Goal: Task Accomplishment & Management: Manage account settings

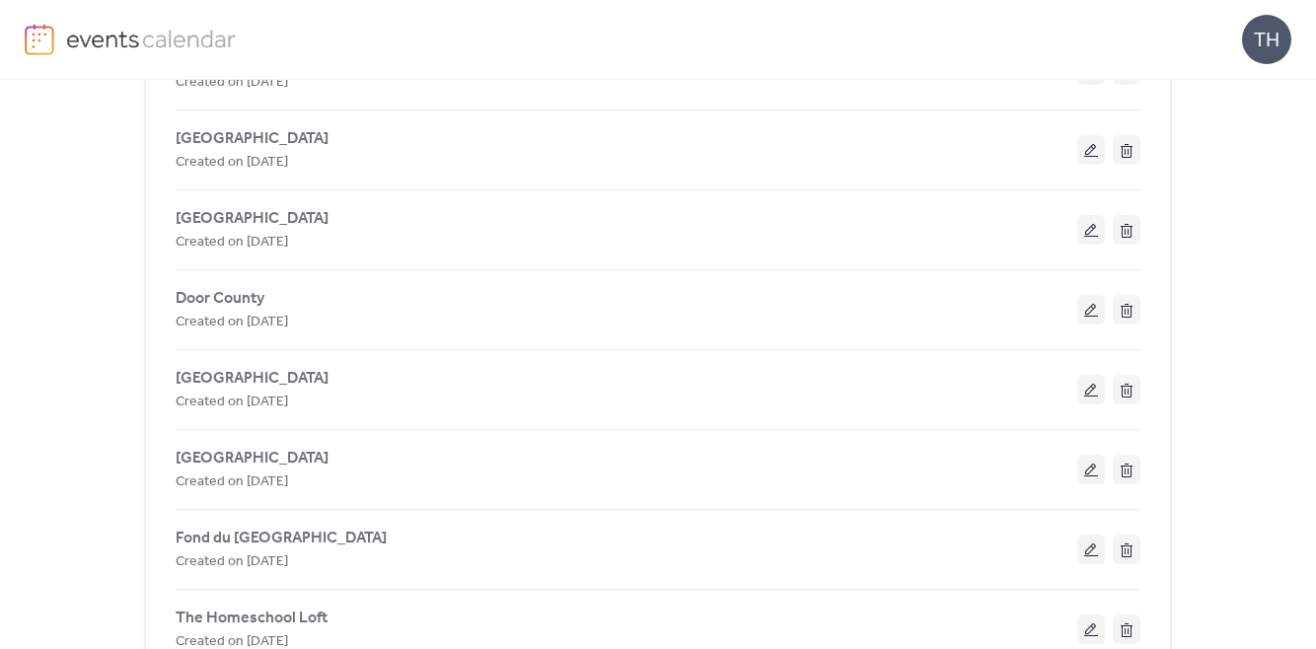
scroll to position [893, 0]
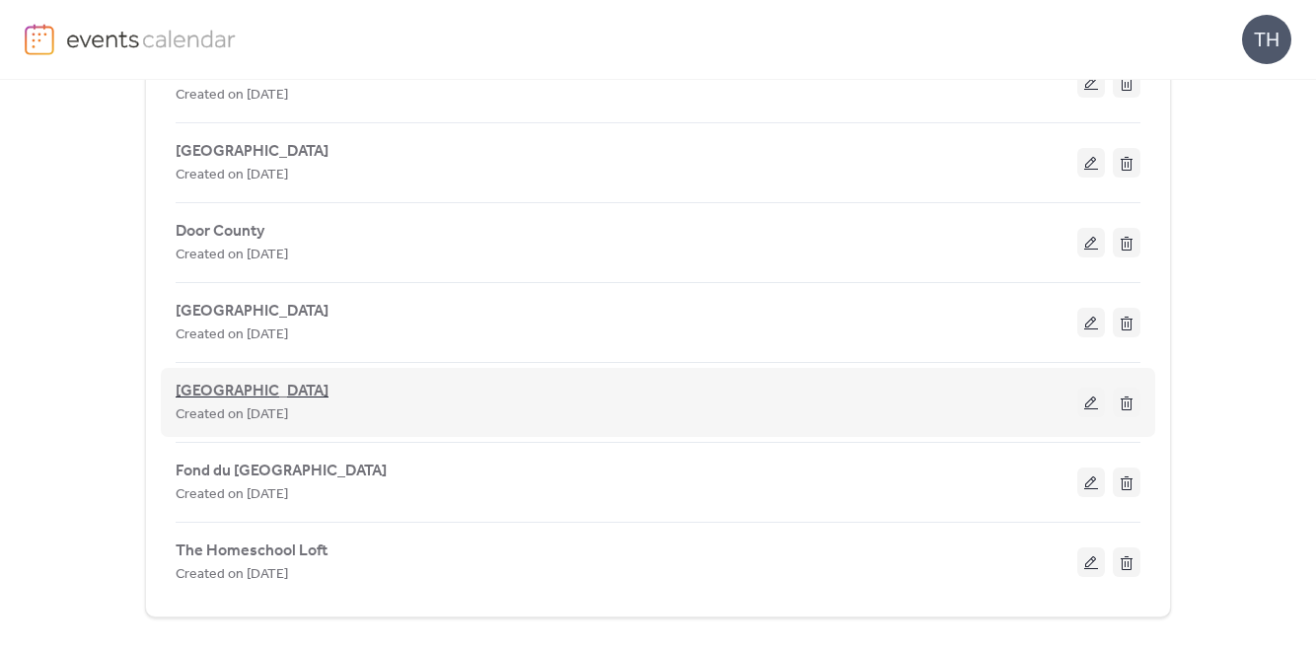
click at [251, 394] on span "[GEOGRAPHIC_DATA]" at bounding box center [252, 392] width 153 height 24
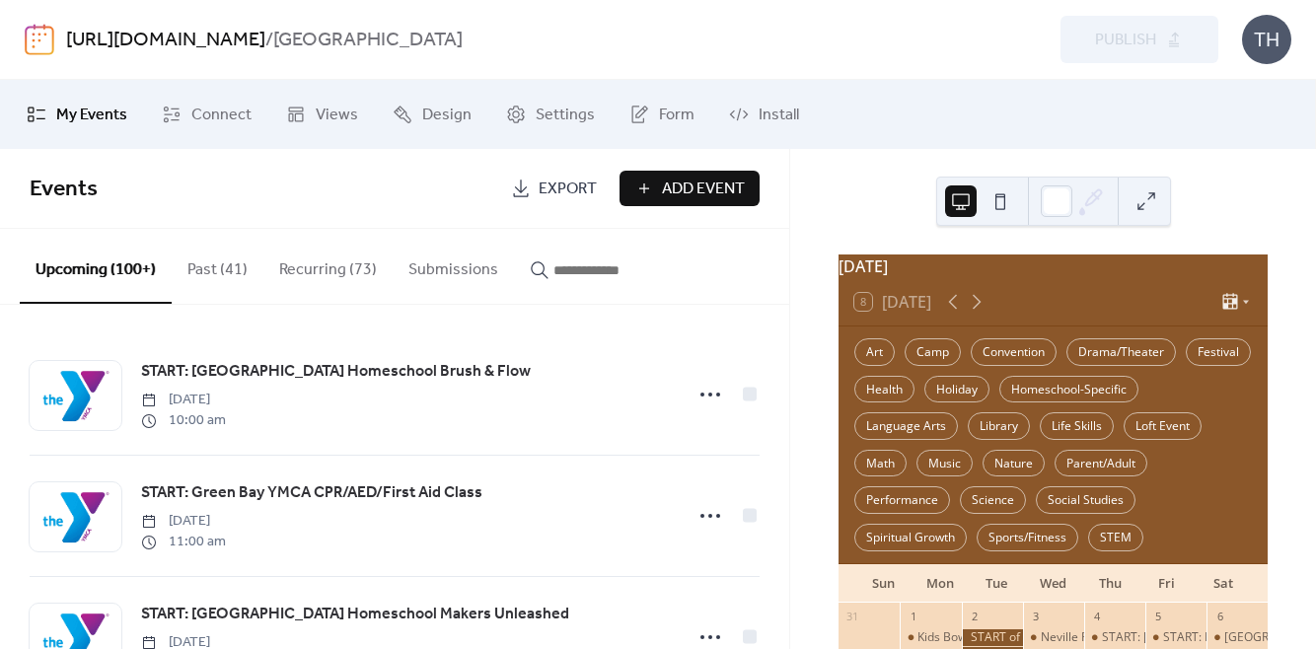
click at [225, 284] on button "Past (41)" at bounding box center [218, 265] width 92 height 73
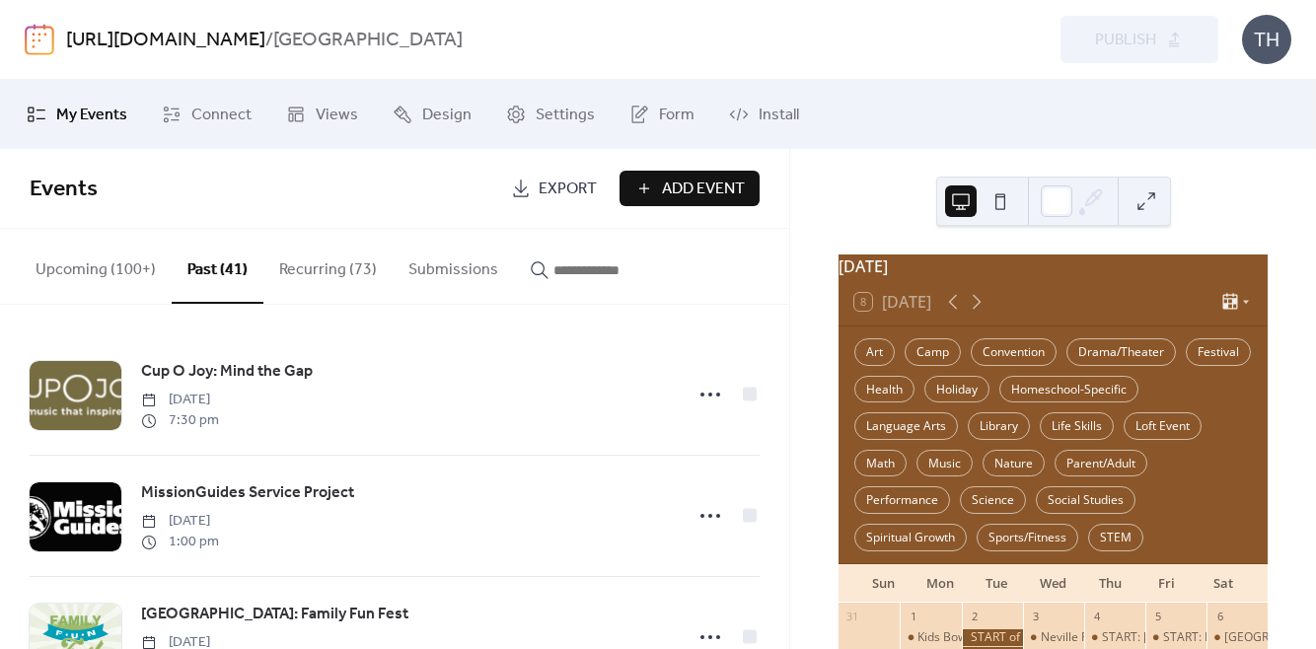
click at [594, 275] on input "button" at bounding box center [612, 270] width 118 height 24
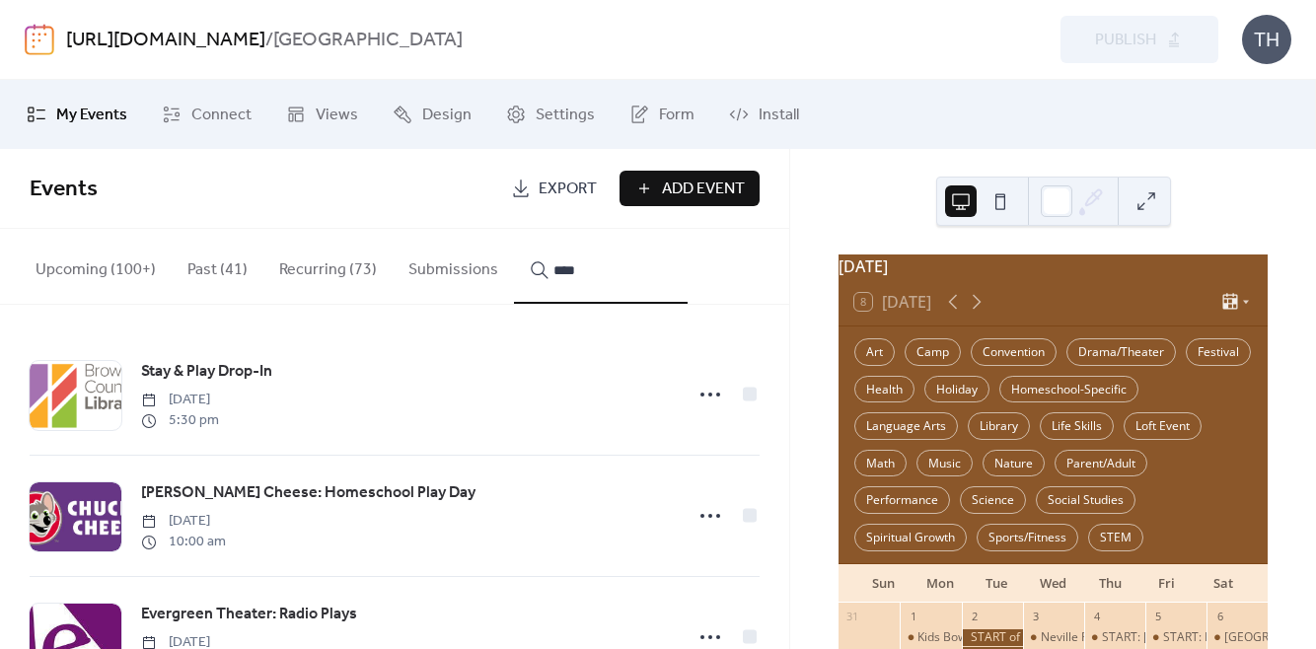
type input "****"
click at [71, 270] on button "Upcoming (100+)" at bounding box center [96, 265] width 152 height 73
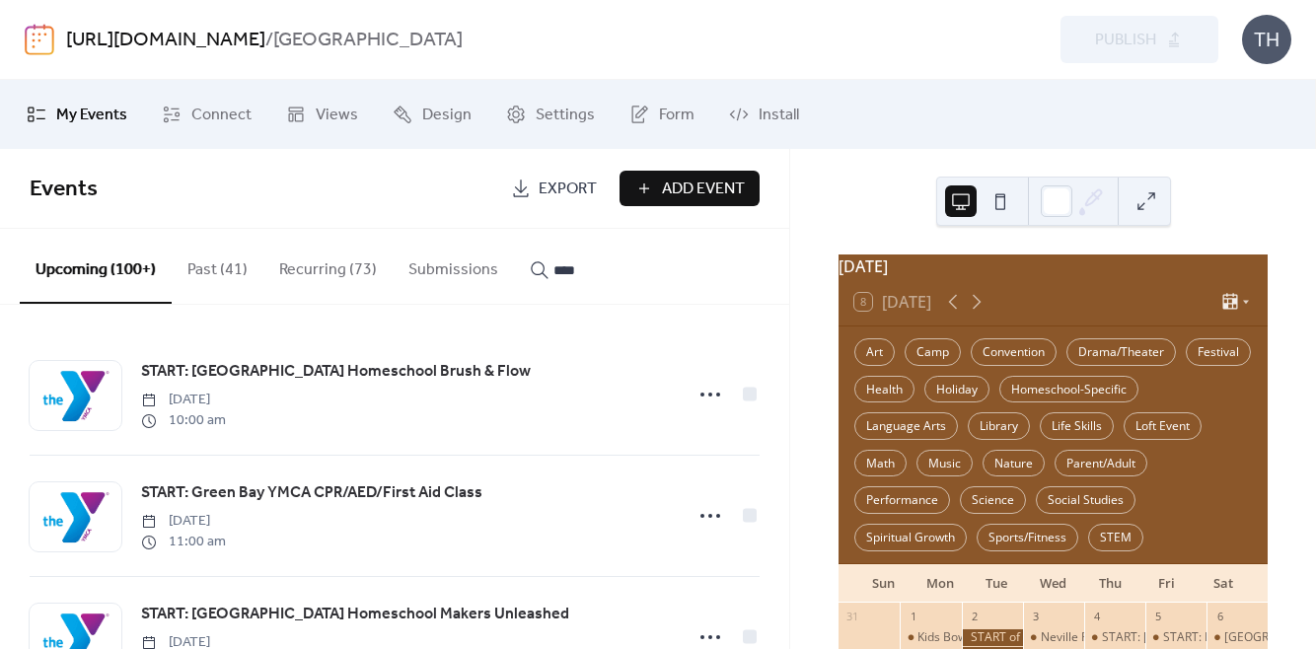
drag, startPoint x: 550, startPoint y: 264, endPoint x: 512, endPoint y: 267, distance: 38.6
click at [514, 267] on button "****" at bounding box center [601, 265] width 174 height 73
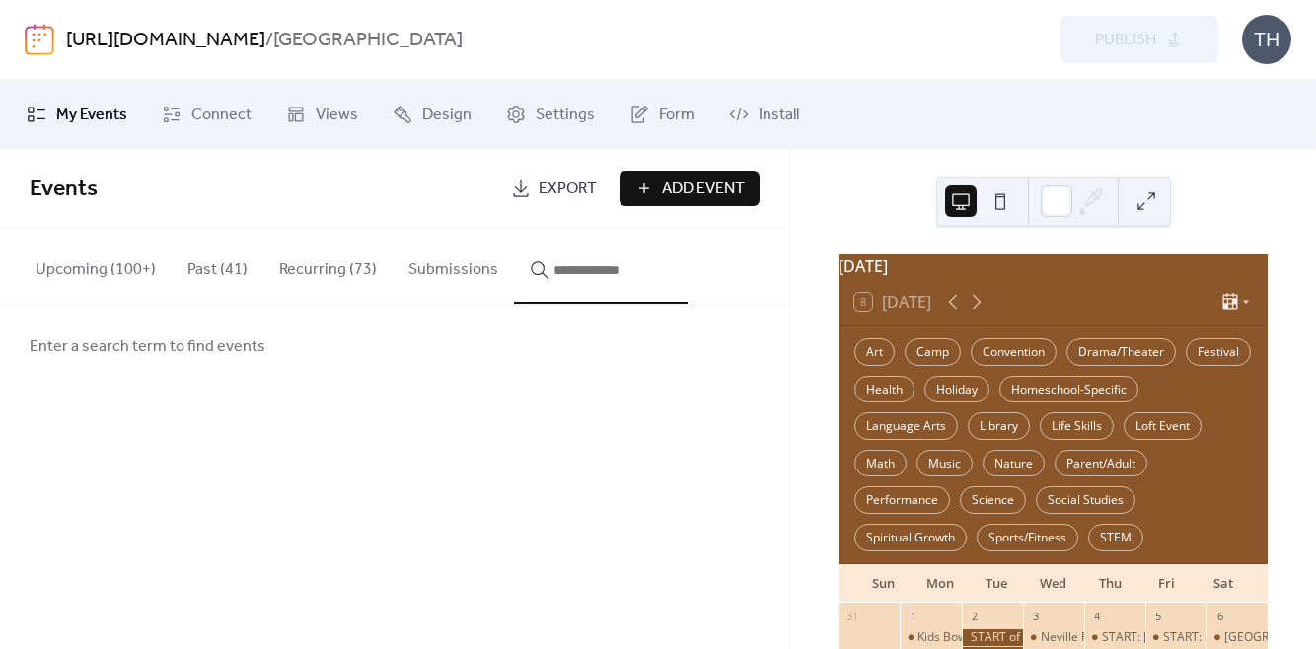
click at [189, 46] on link "[URL][DOMAIN_NAME]" at bounding box center [165, 40] width 199 height 37
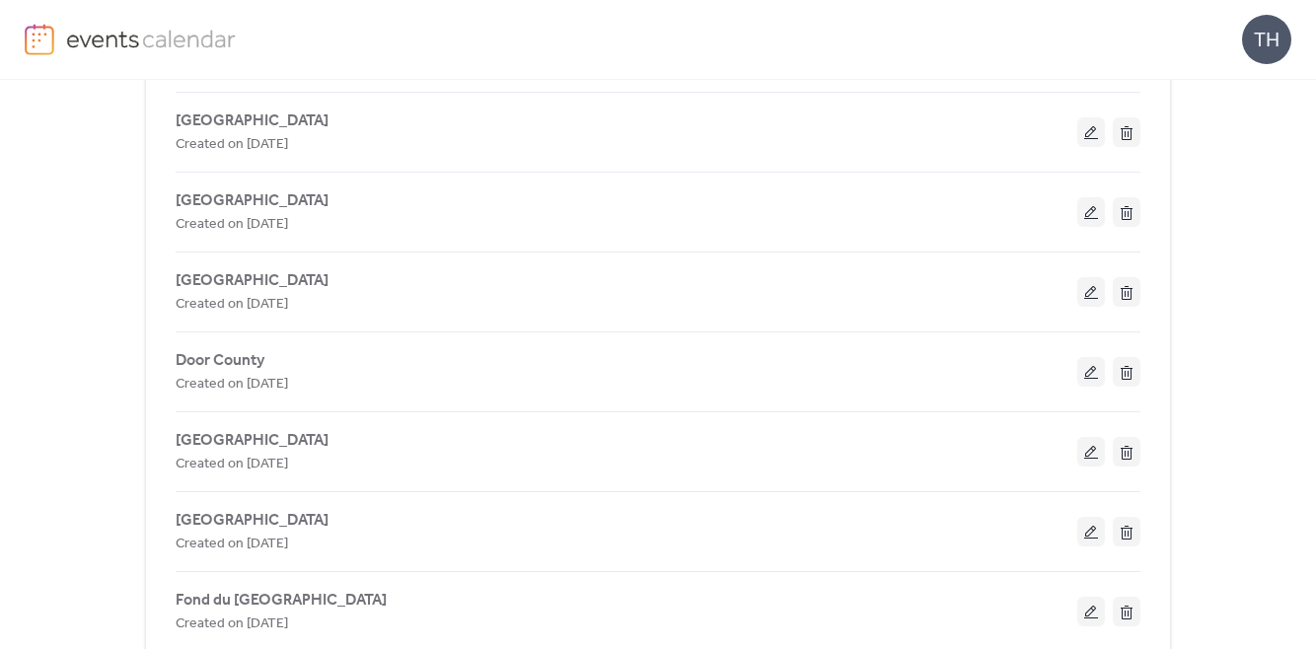
scroll to position [802, 0]
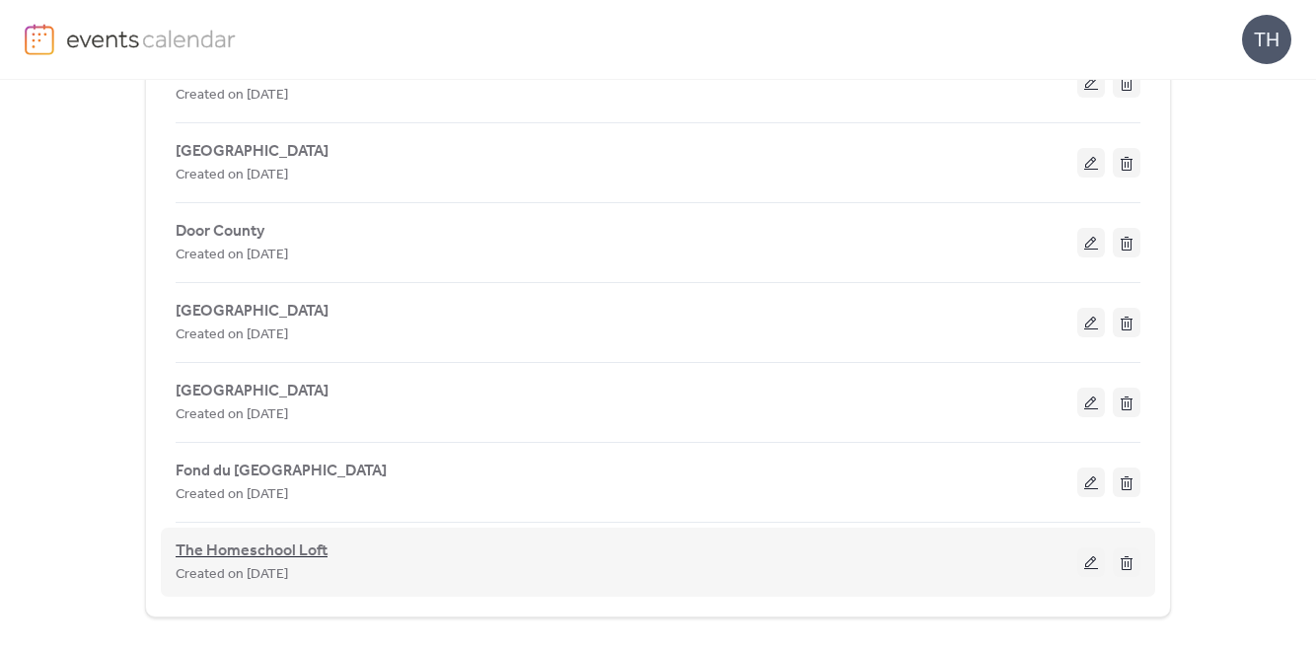
click at [244, 544] on span "The Homeschool Loft" at bounding box center [252, 552] width 152 height 24
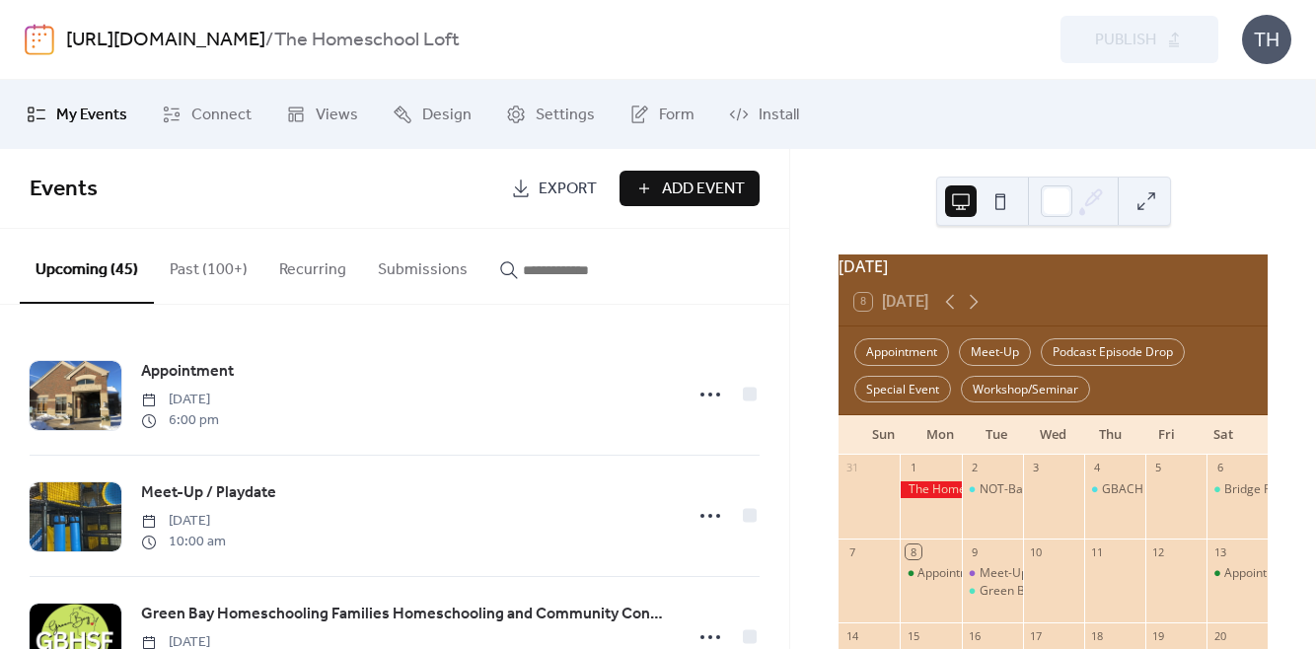
click at [220, 285] on button "Past (100+)" at bounding box center [208, 265] width 109 height 73
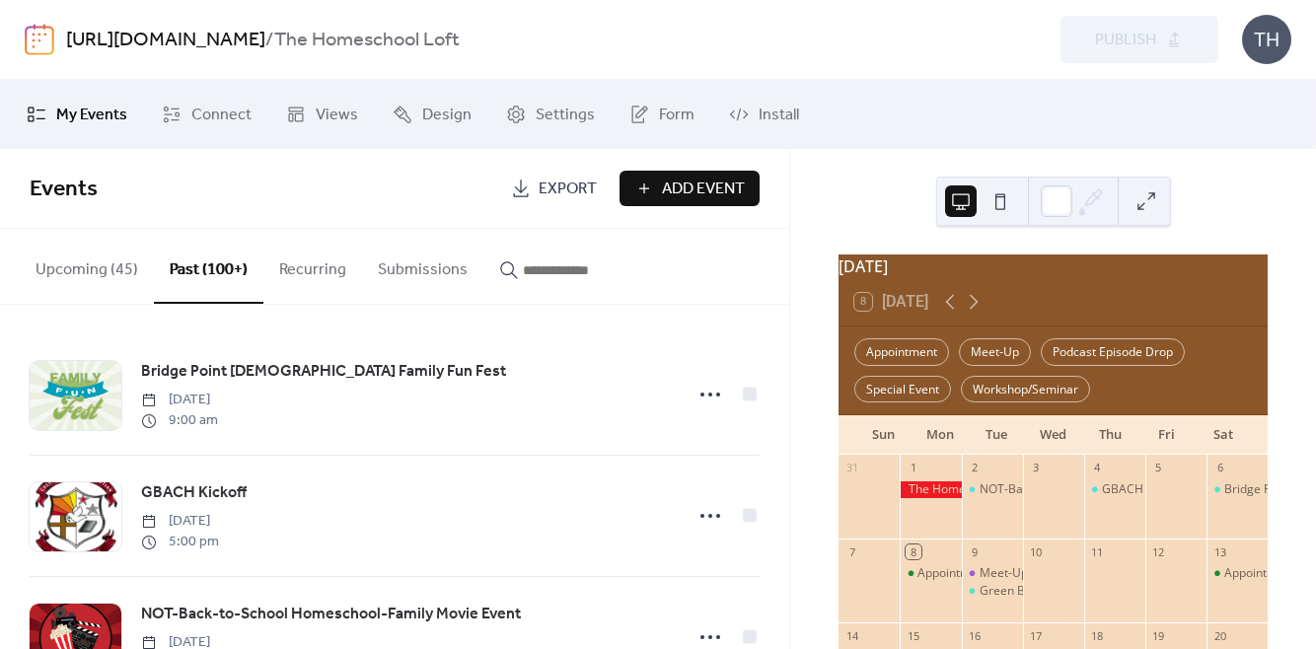
click at [563, 262] on input "button" at bounding box center [582, 270] width 118 height 24
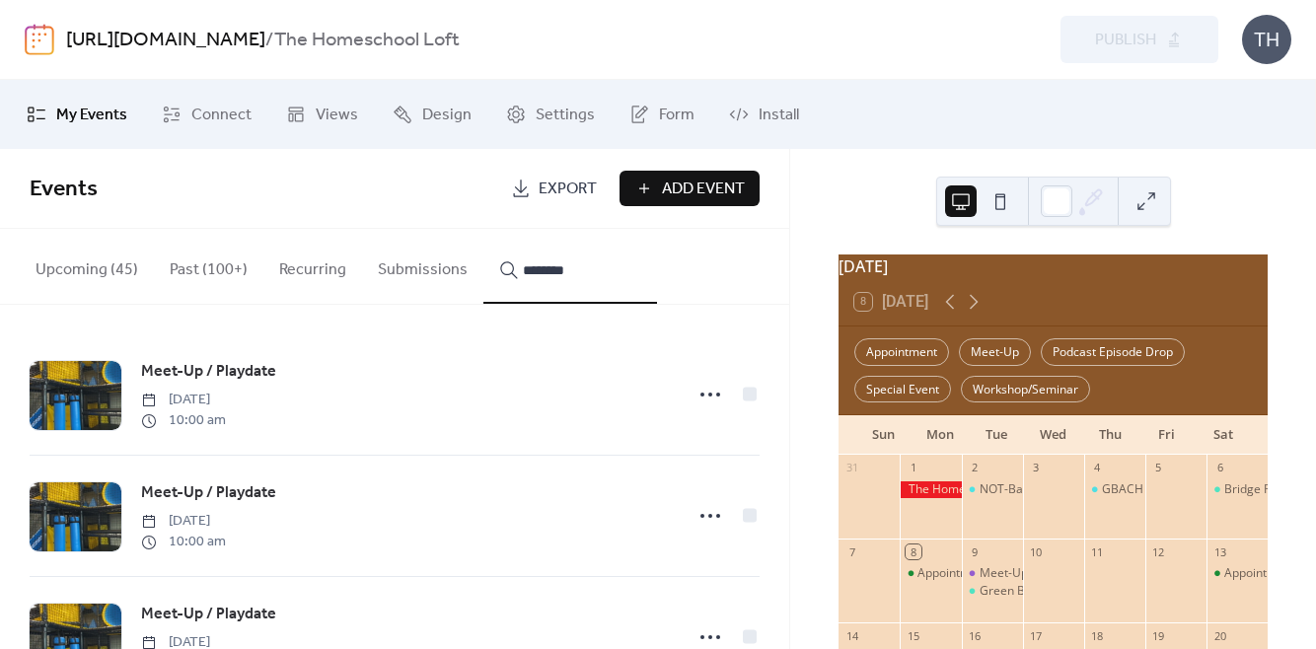
type input "********"
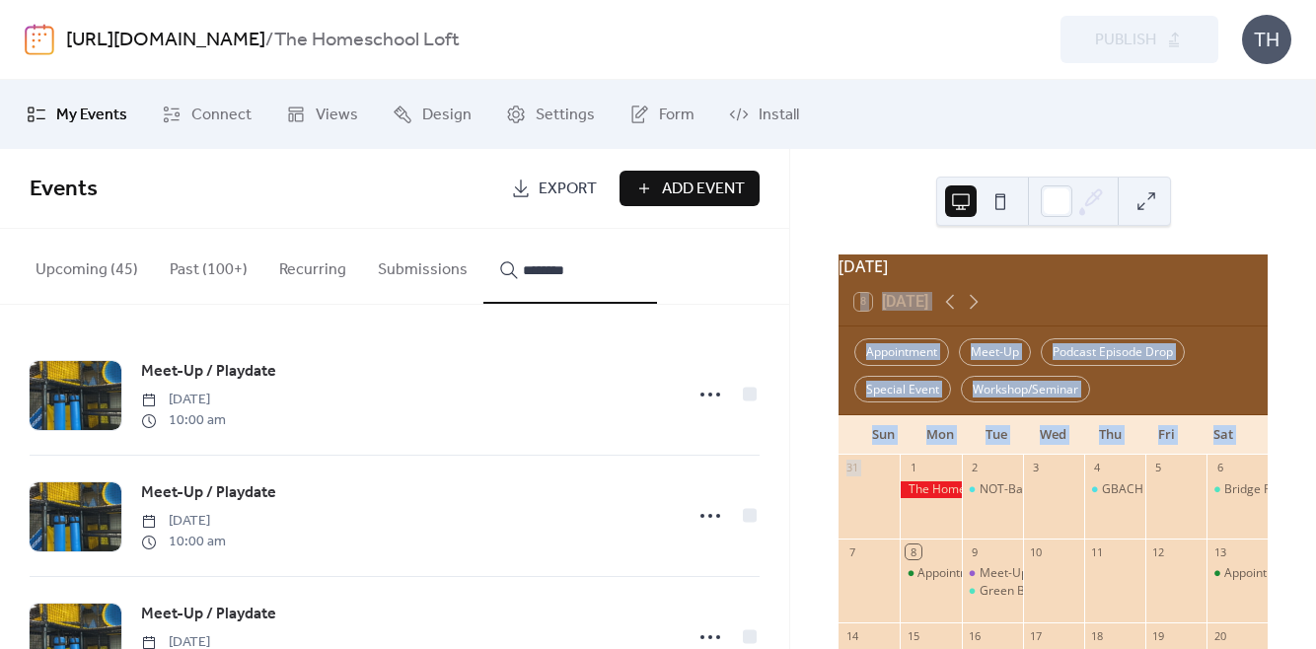
drag, startPoint x: 789, startPoint y: 318, endPoint x: 808, endPoint y: 503, distance: 186.4
click at [808, 503] on div "[DATE] 8 [DATE] Appointment Meet-Up Podcast Episode Drop Special Event Workshop…" at bounding box center [1052, 399] width 527 height 500
click at [804, 416] on div "[DATE] 8 [DATE] Appointment Meet-Up Podcast Episode Drop Special Event Workshop…" at bounding box center [1053, 399] width 526 height 500
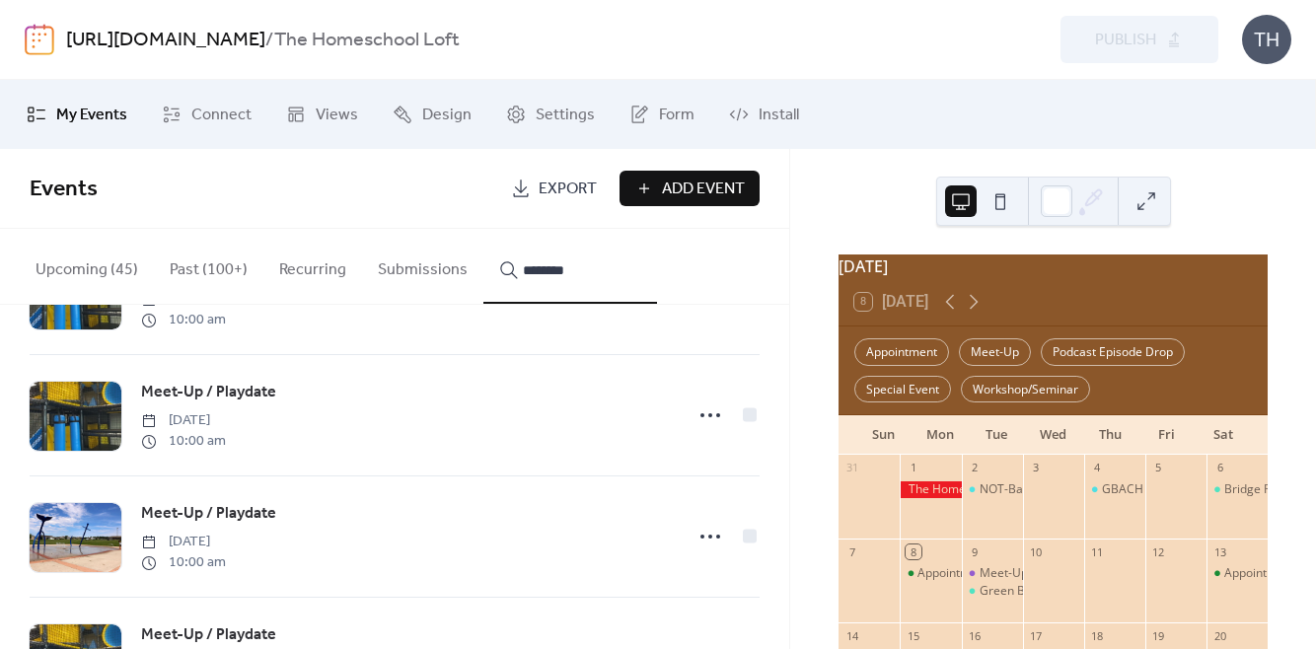
scroll to position [2614, 0]
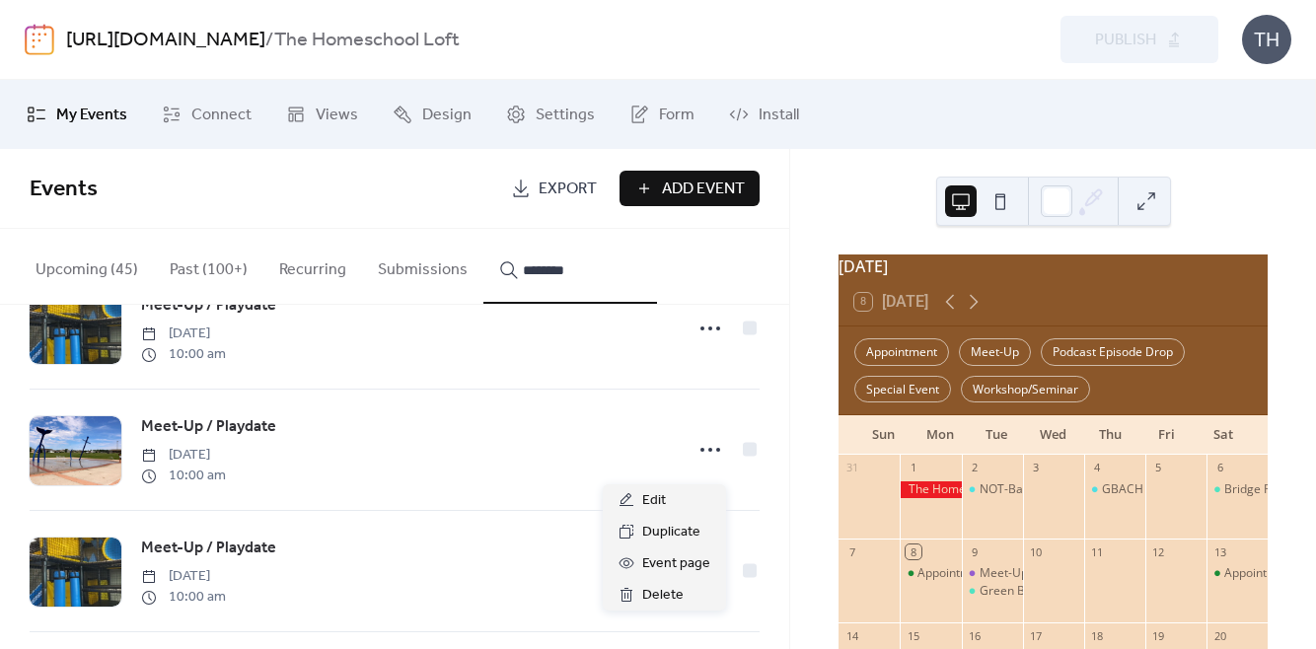
click at [702, 466] on icon at bounding box center [710, 450] width 32 height 32
click at [695, 494] on div "Edit" at bounding box center [664, 500] width 123 height 32
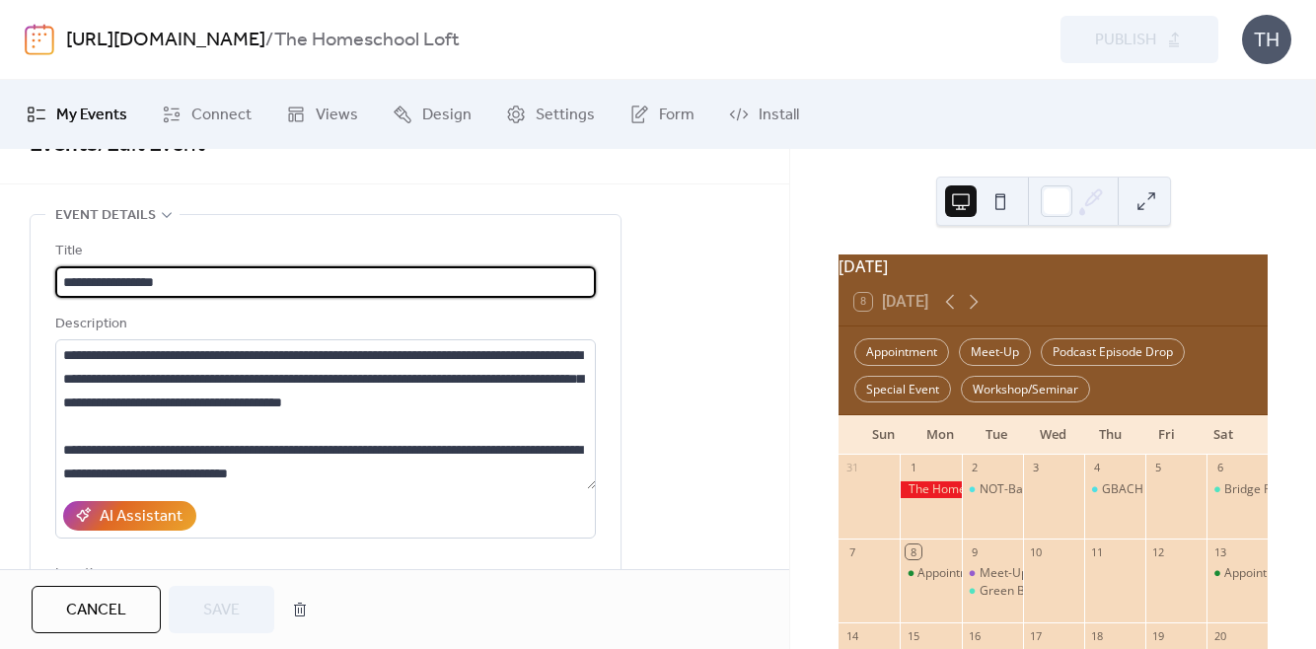
scroll to position [50, 0]
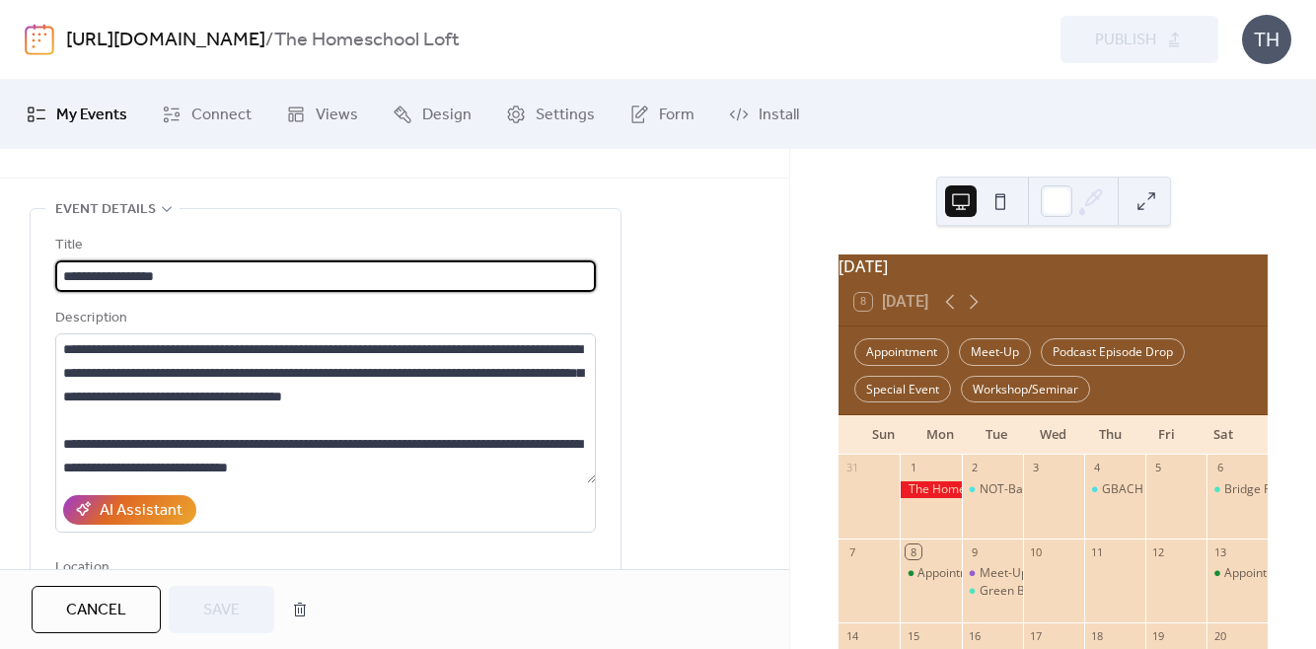
click at [97, 608] on span "Cancel" at bounding box center [96, 611] width 60 height 24
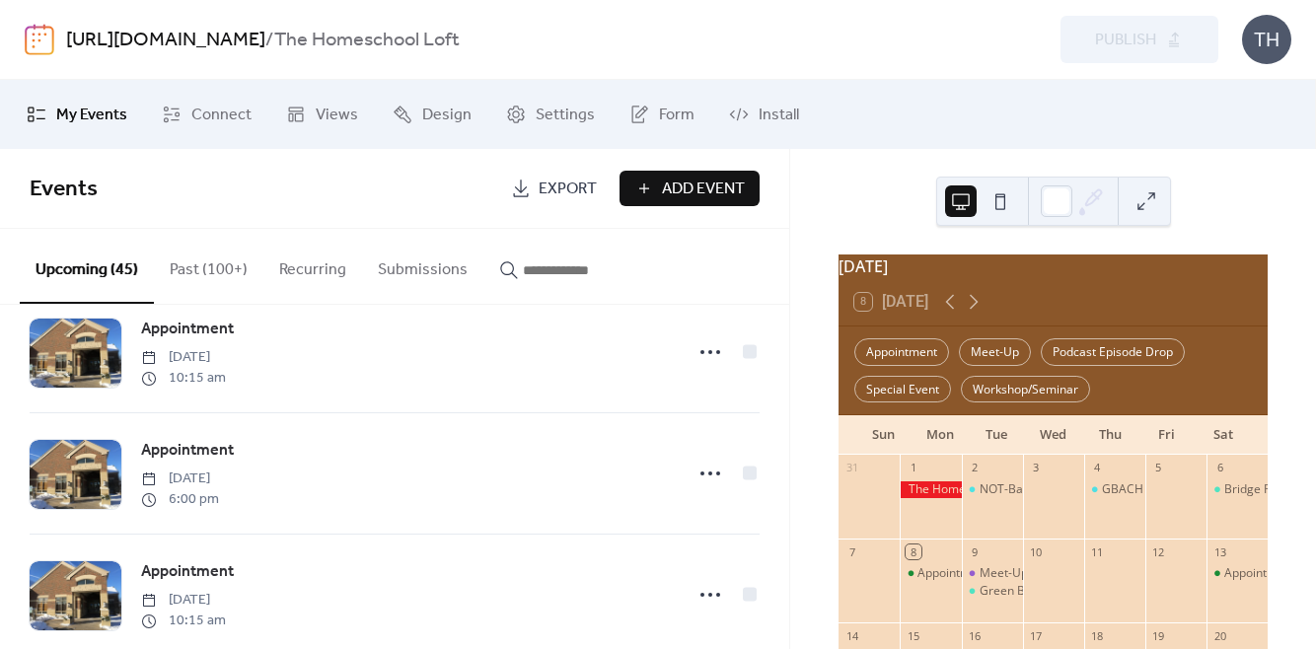
scroll to position [1393, 0]
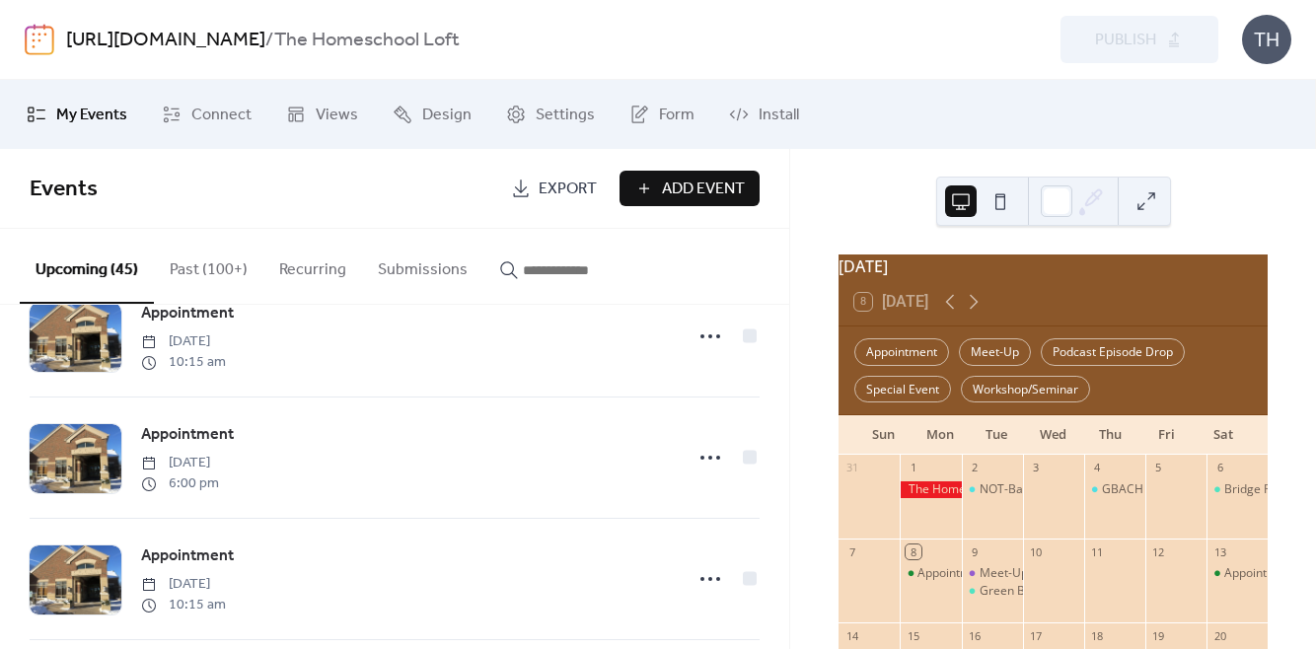
click at [189, 271] on button "Past (100+)" at bounding box center [208, 265] width 109 height 73
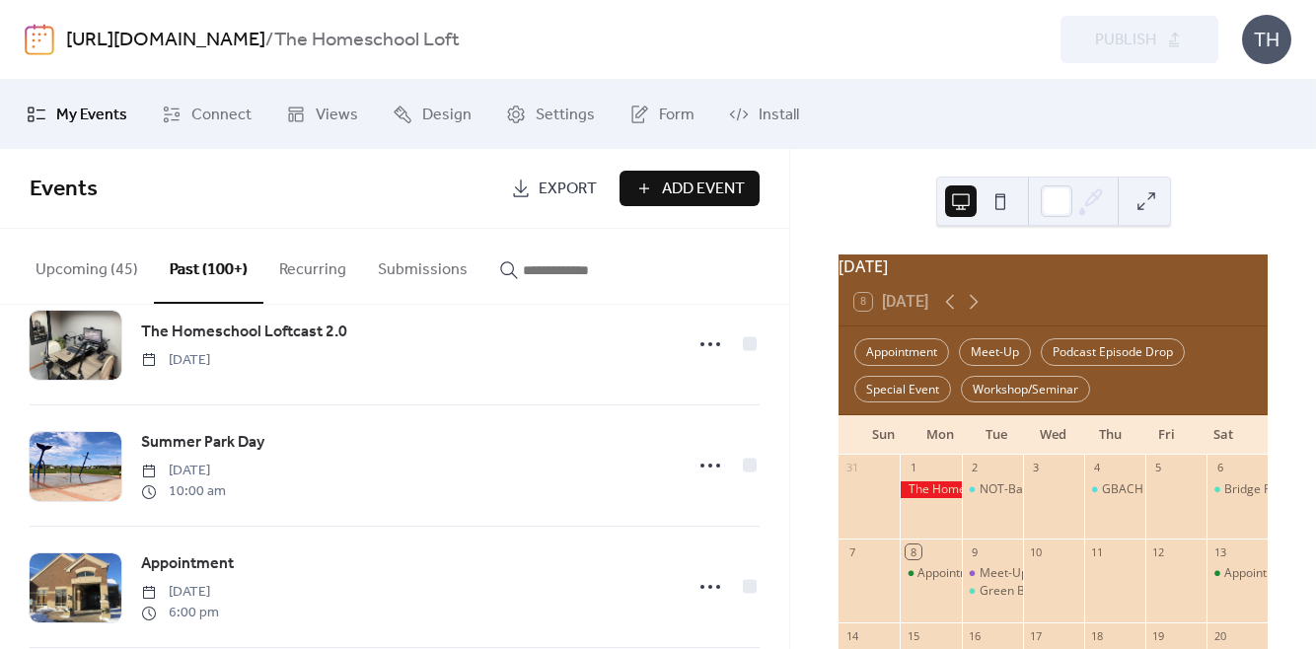
scroll to position [1042, 0]
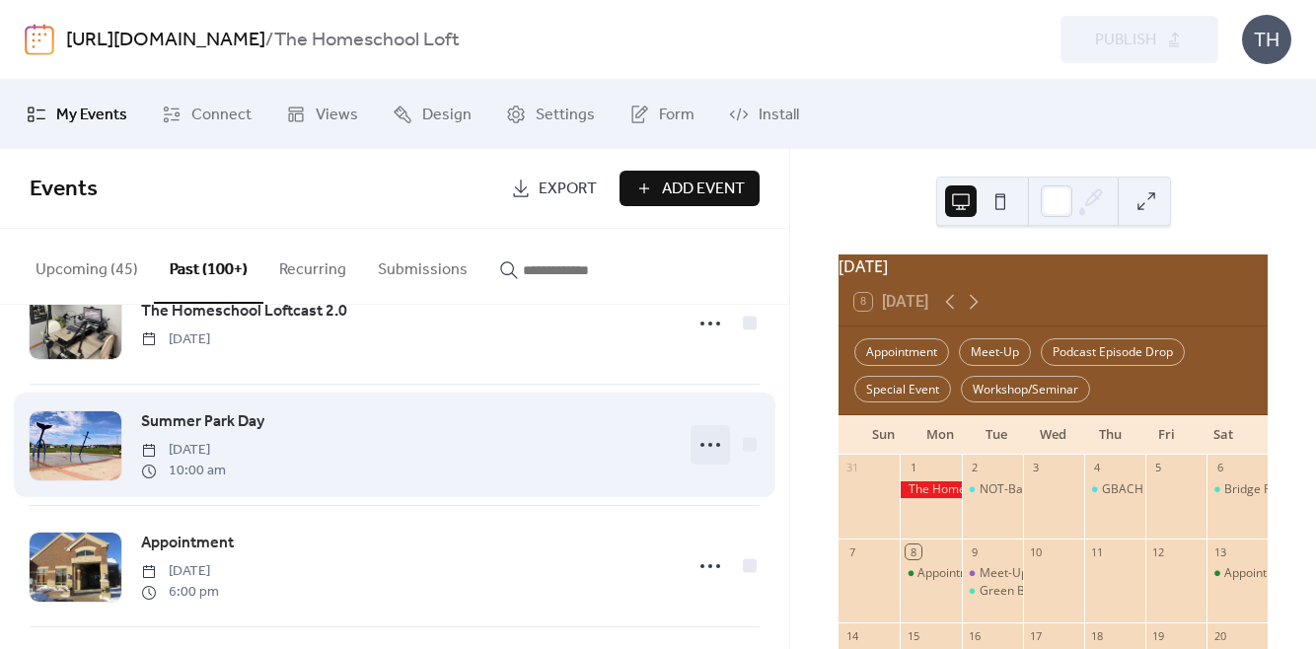
click at [708, 447] on circle at bounding box center [710, 445] width 4 height 4
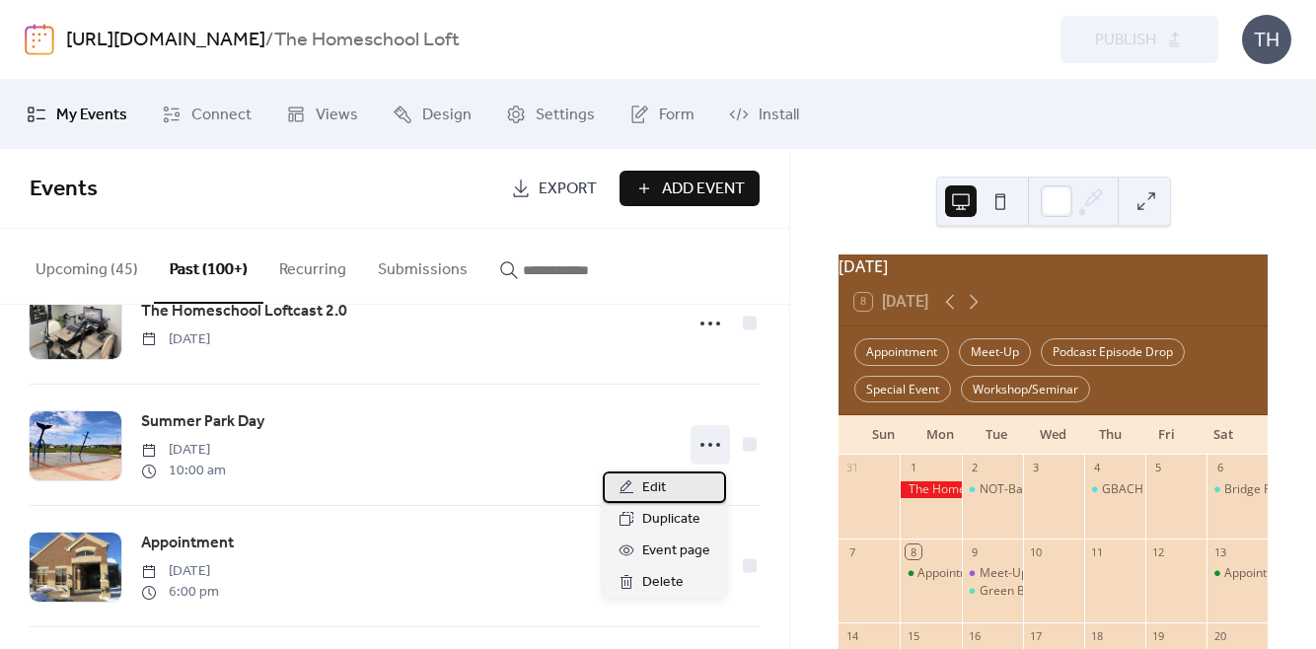
click at [700, 479] on div "Edit" at bounding box center [664, 487] width 123 height 32
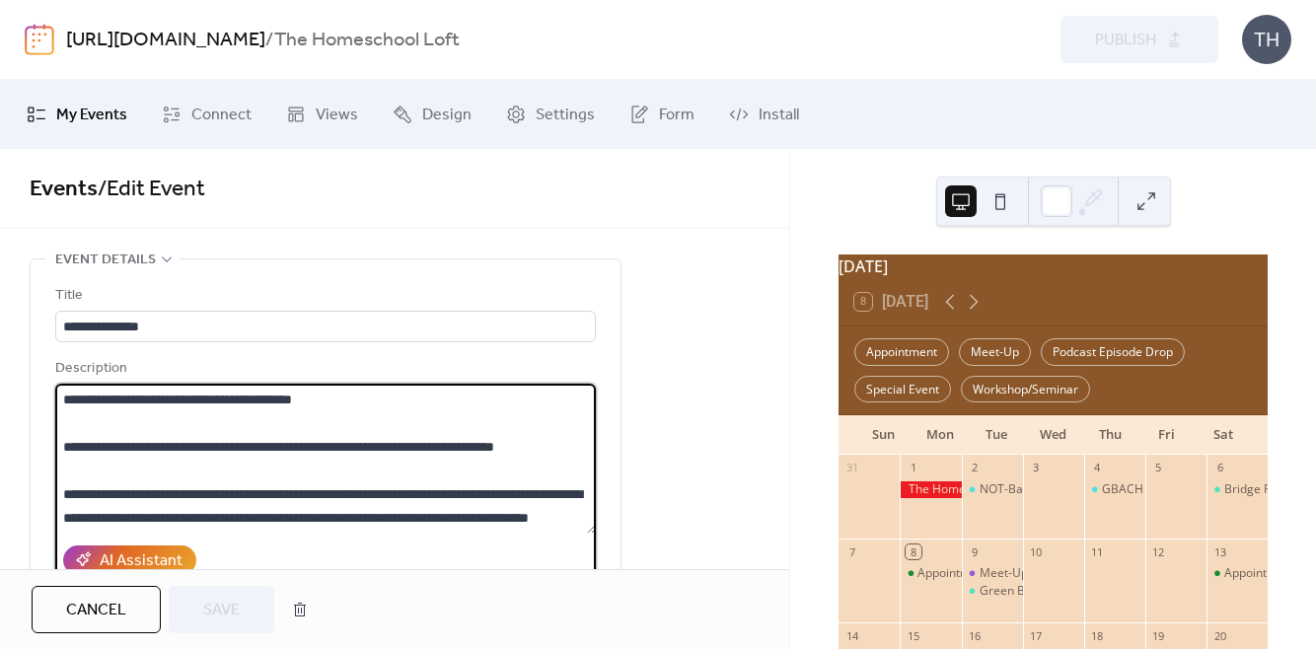
scroll to position [166, 0]
drag, startPoint x: 134, startPoint y: 425, endPoint x: 585, endPoint y: 422, distance: 450.8
click at [585, 422] on textarea "**********" at bounding box center [325, 459] width 540 height 150
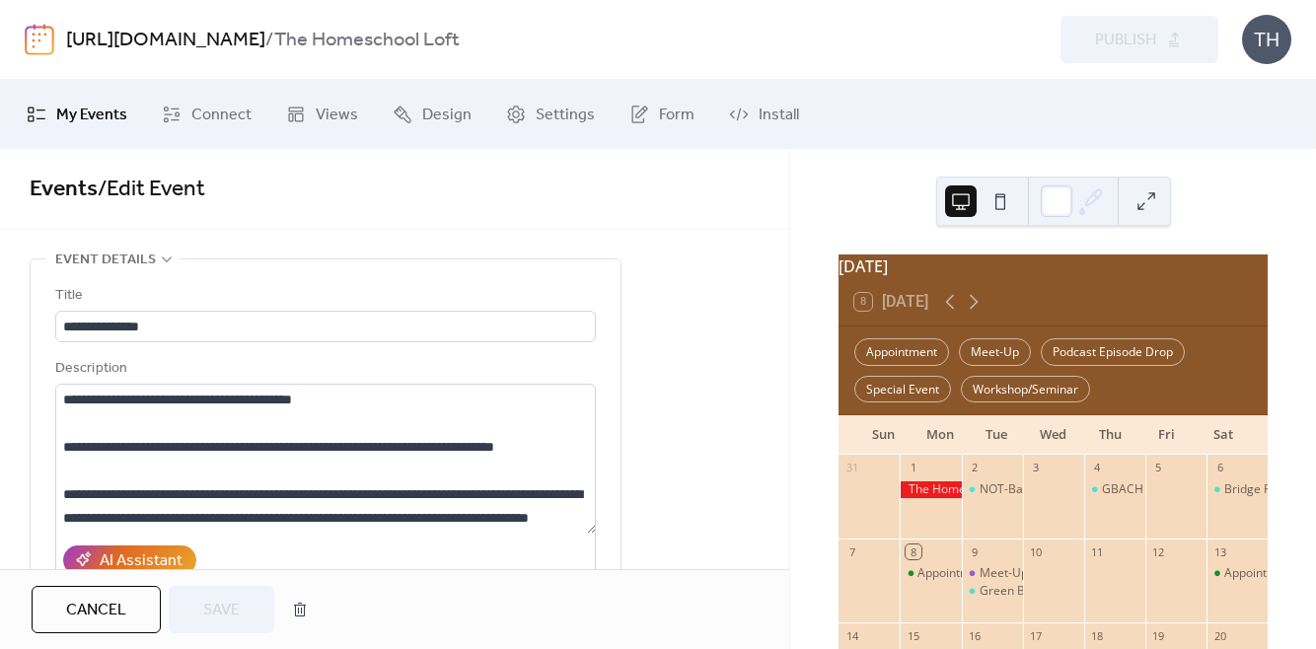
click at [783, 222] on div "Events / Edit Event" at bounding box center [394, 189] width 789 height 80
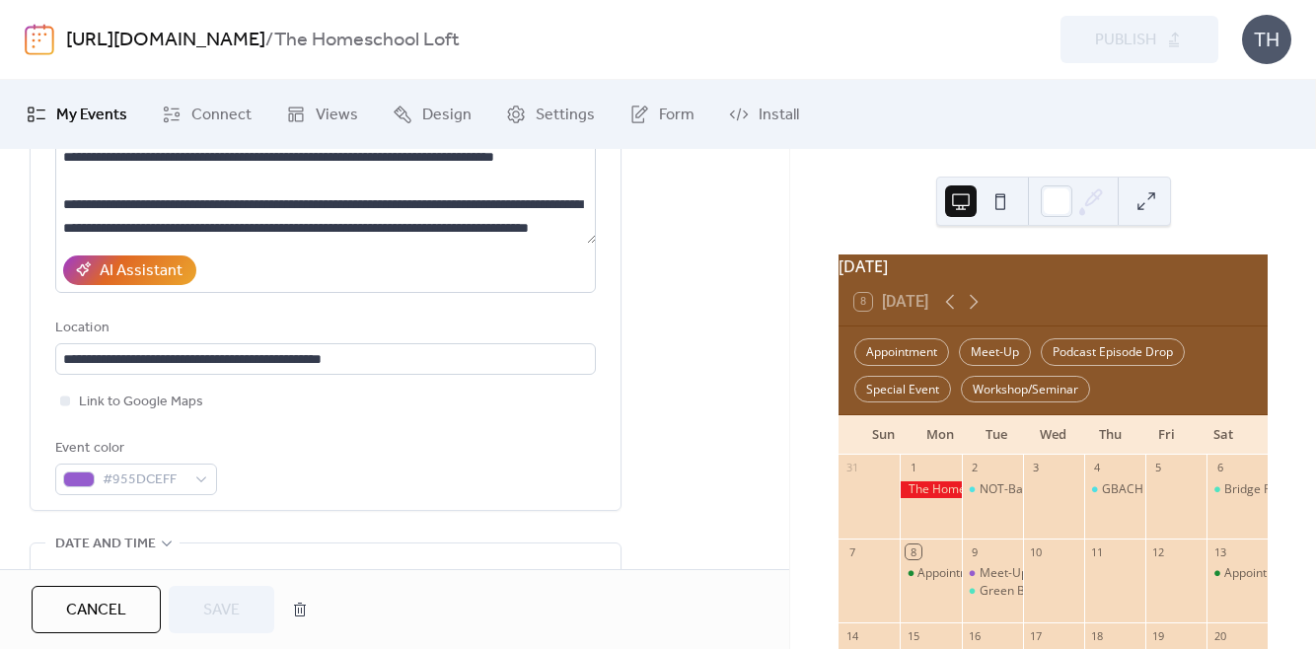
scroll to position [292, 0]
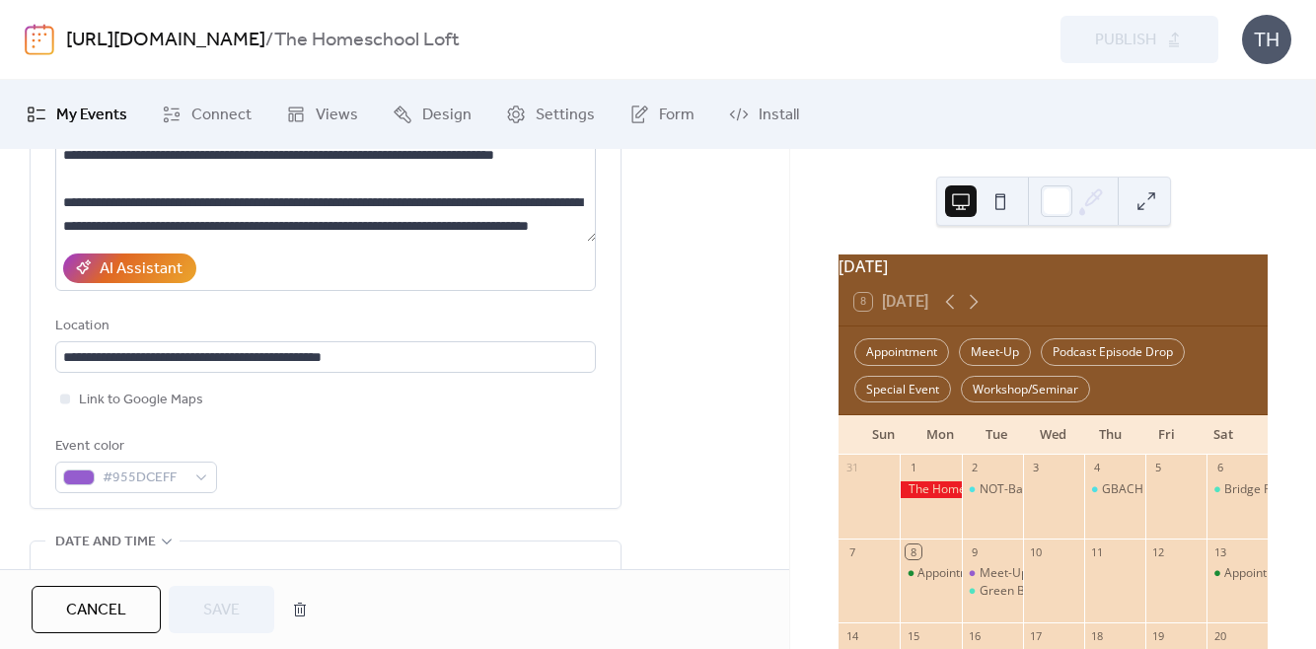
click at [88, 618] on span "Cancel" at bounding box center [96, 611] width 60 height 24
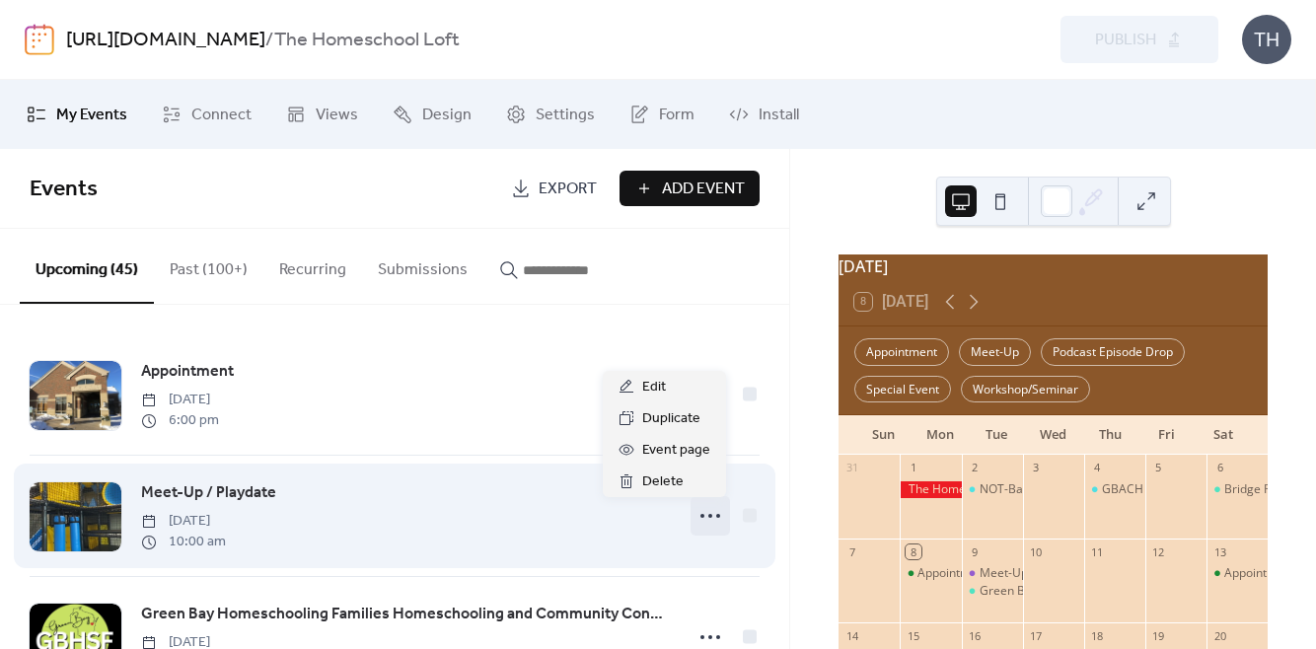
click at [695, 519] on icon at bounding box center [710, 516] width 32 height 32
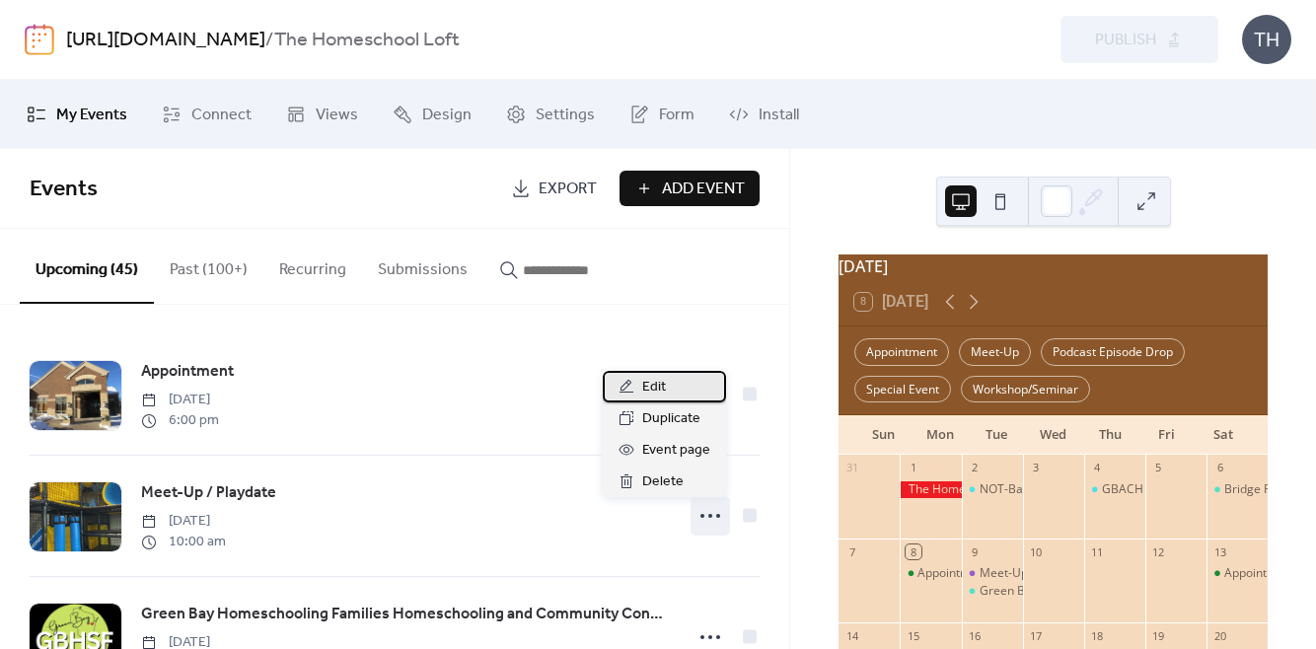
click at [670, 383] on div "Edit" at bounding box center [664, 387] width 123 height 32
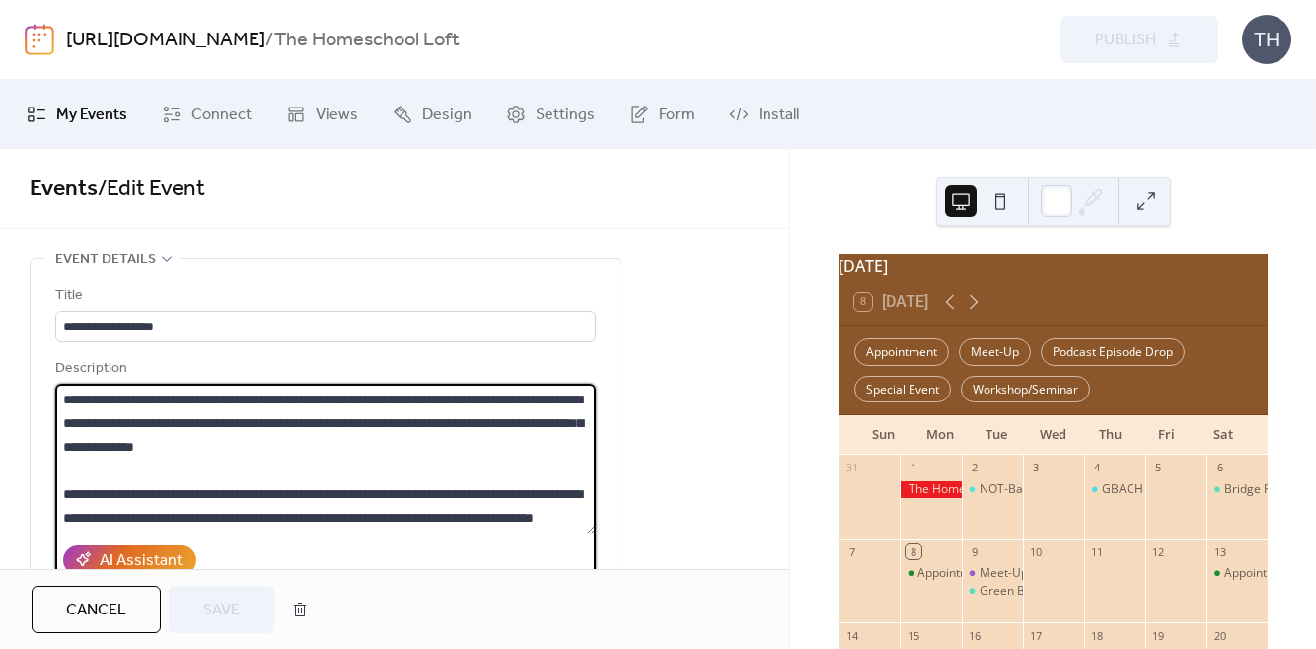
scroll to position [379, 0]
drag, startPoint x: 123, startPoint y: 405, endPoint x: 432, endPoint y: 557, distance: 344.1
click at [432, 557] on div "Description AI Assistant" at bounding box center [325, 470] width 540 height 226
paste textarea "**********"
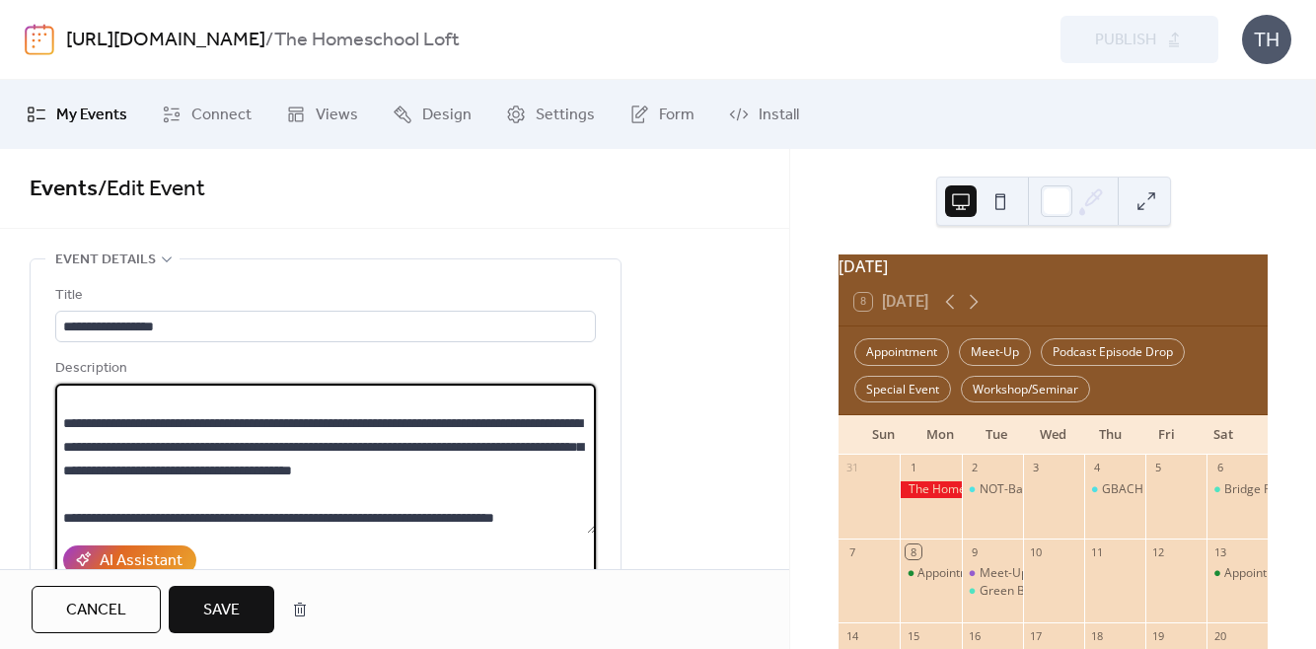
scroll to position [68, 0]
click at [589, 459] on textarea "**********" at bounding box center [325, 459] width 540 height 150
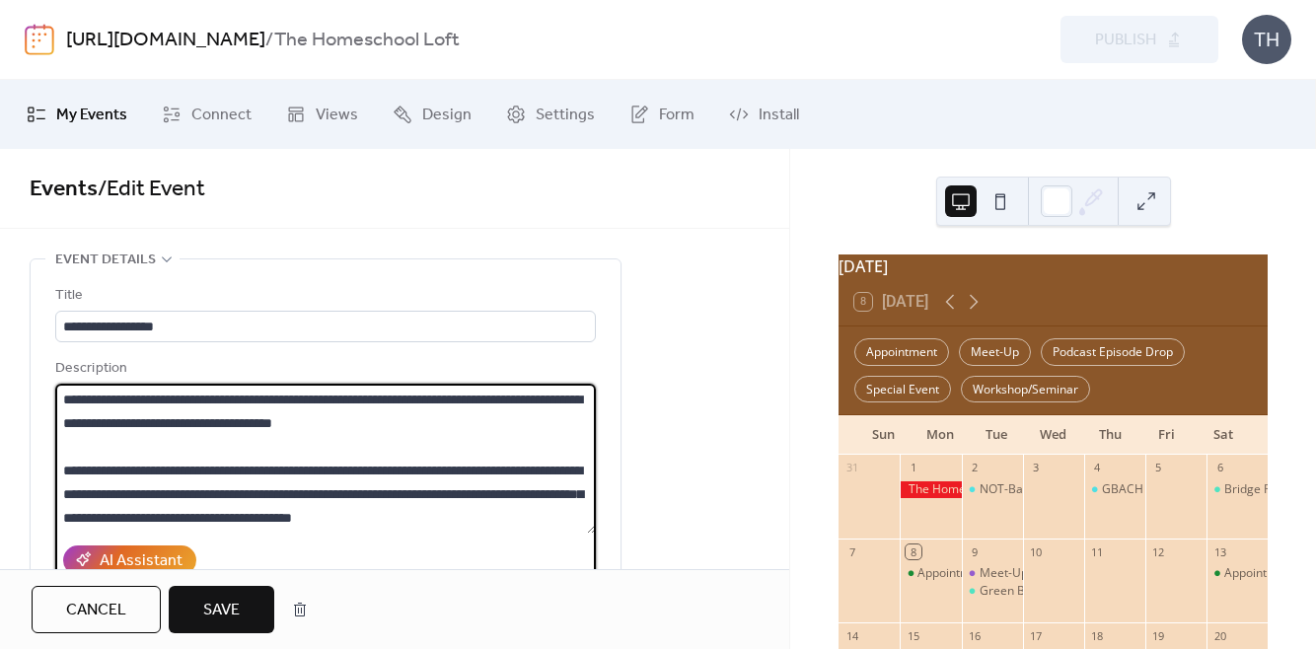
drag, startPoint x: 321, startPoint y: 474, endPoint x: 396, endPoint y: 476, distance: 76.0
click at [396, 476] on textarea "**********" at bounding box center [325, 459] width 540 height 150
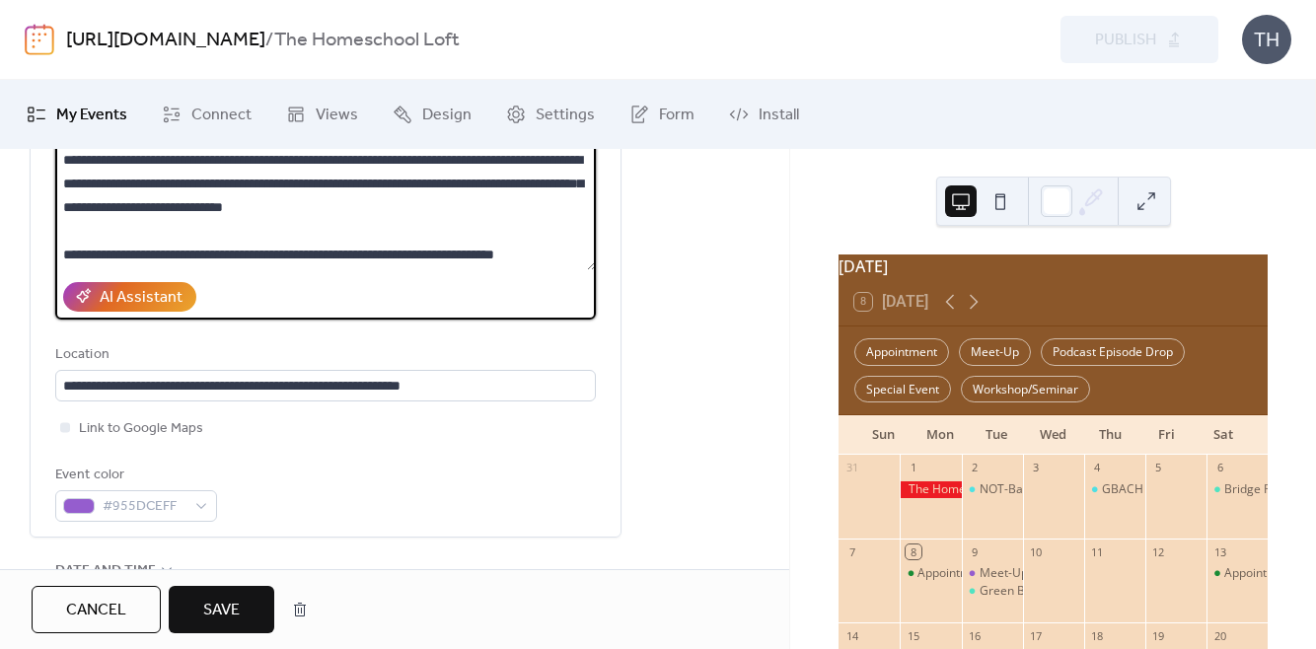
scroll to position [286, 0]
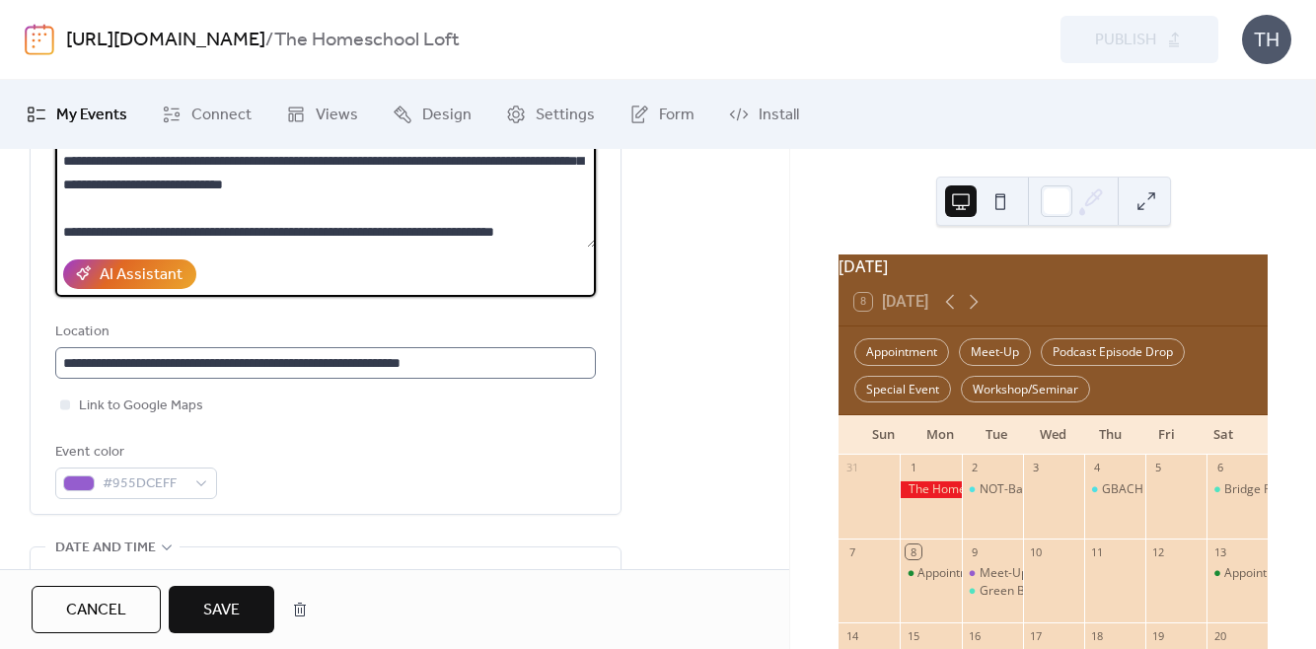
type textarea "**********"
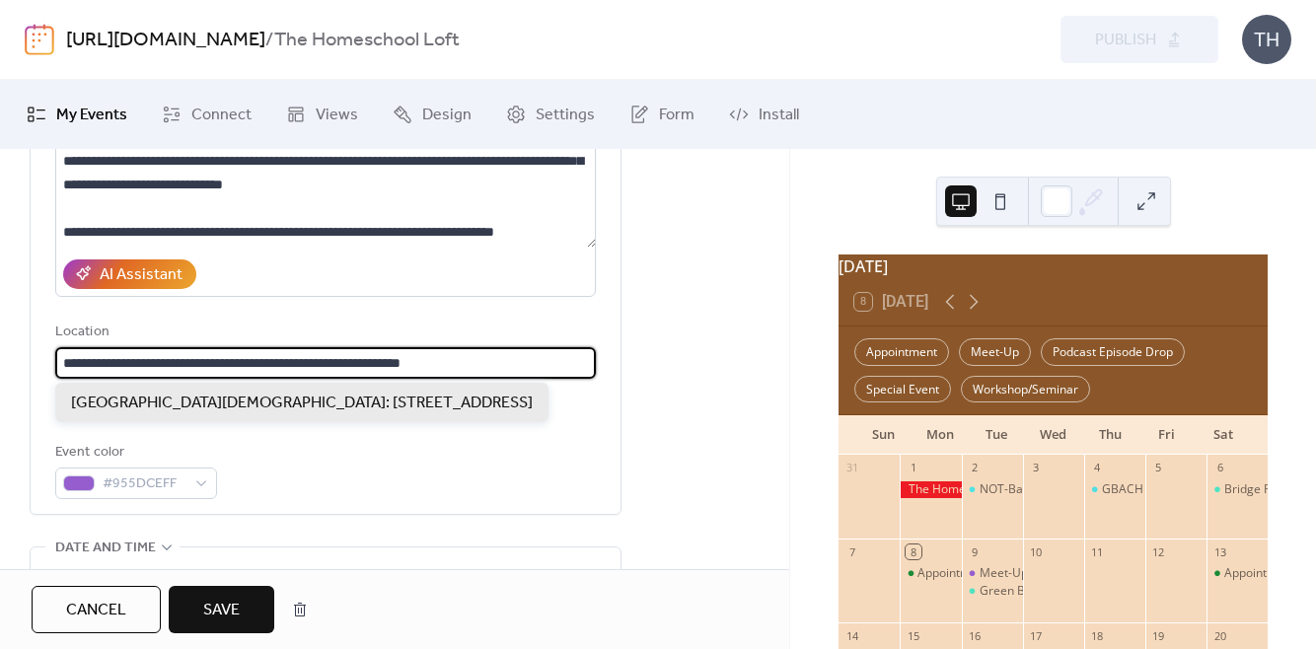
scroll to position [1, 0]
drag, startPoint x: 65, startPoint y: 362, endPoint x: 556, endPoint y: 383, distance: 491.6
click at [556, 383] on body "**********" at bounding box center [658, 324] width 1316 height 649
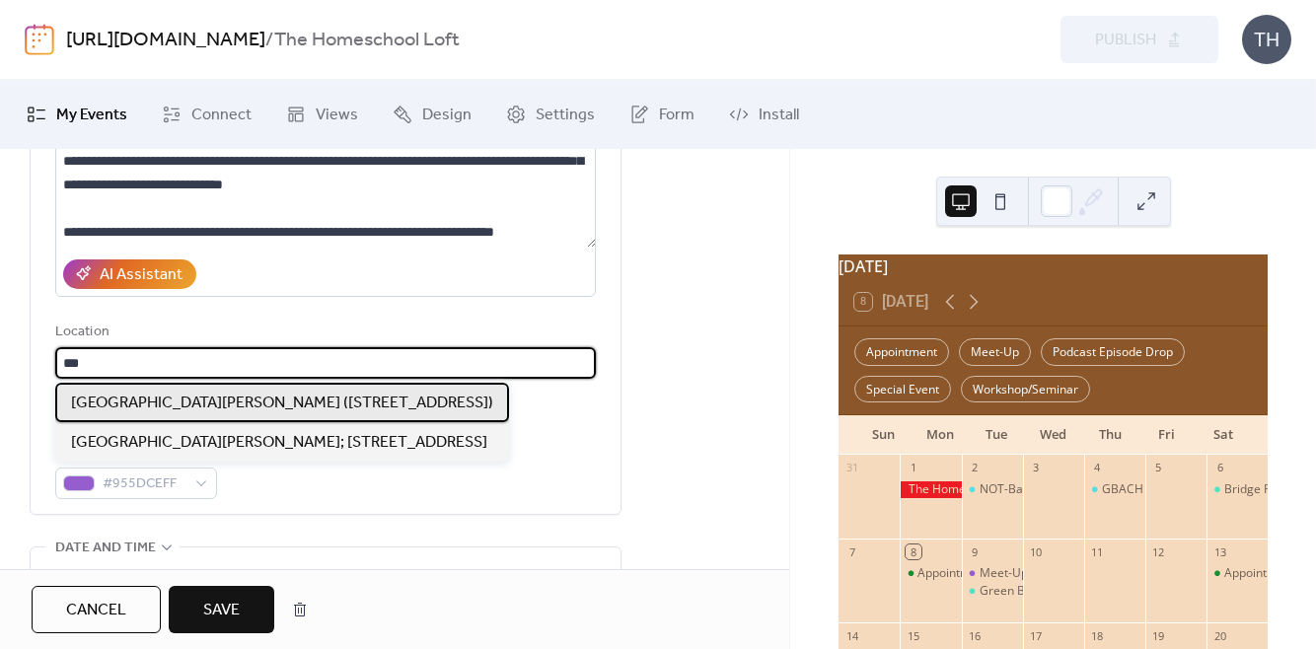
click at [316, 409] on span "[GEOGRAPHIC_DATA][PERSON_NAME] ([STREET_ADDRESS])" at bounding box center [282, 404] width 422 height 24
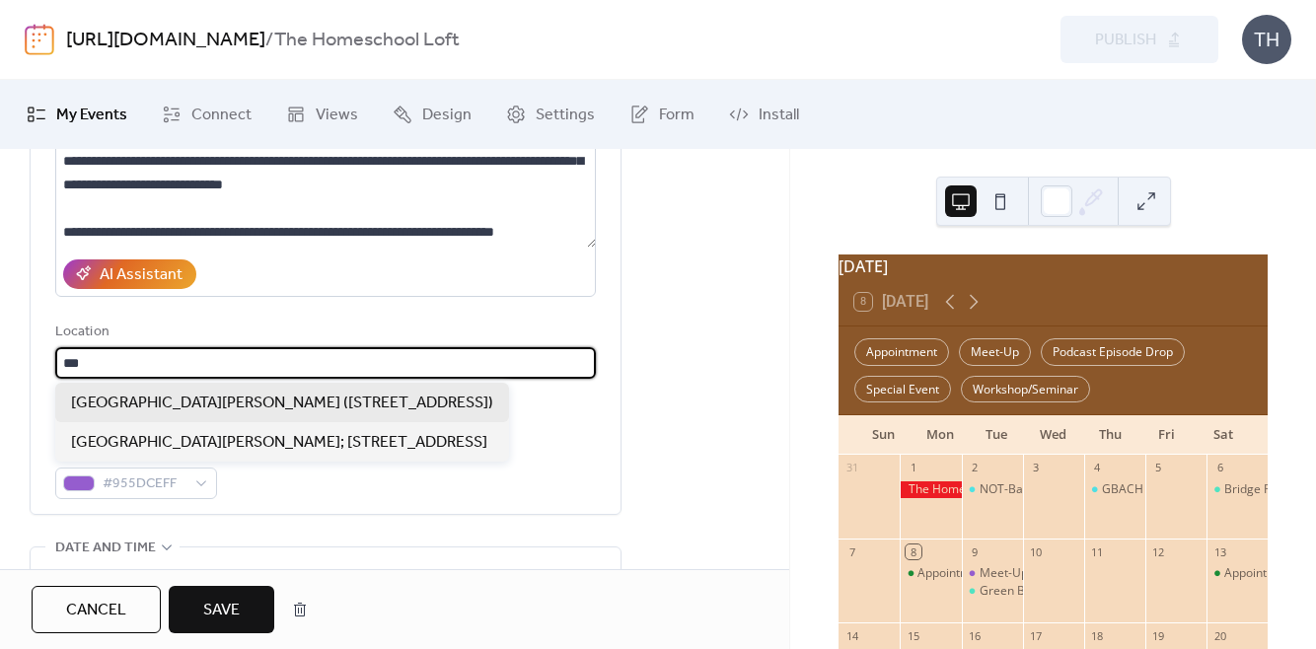
type input "**********"
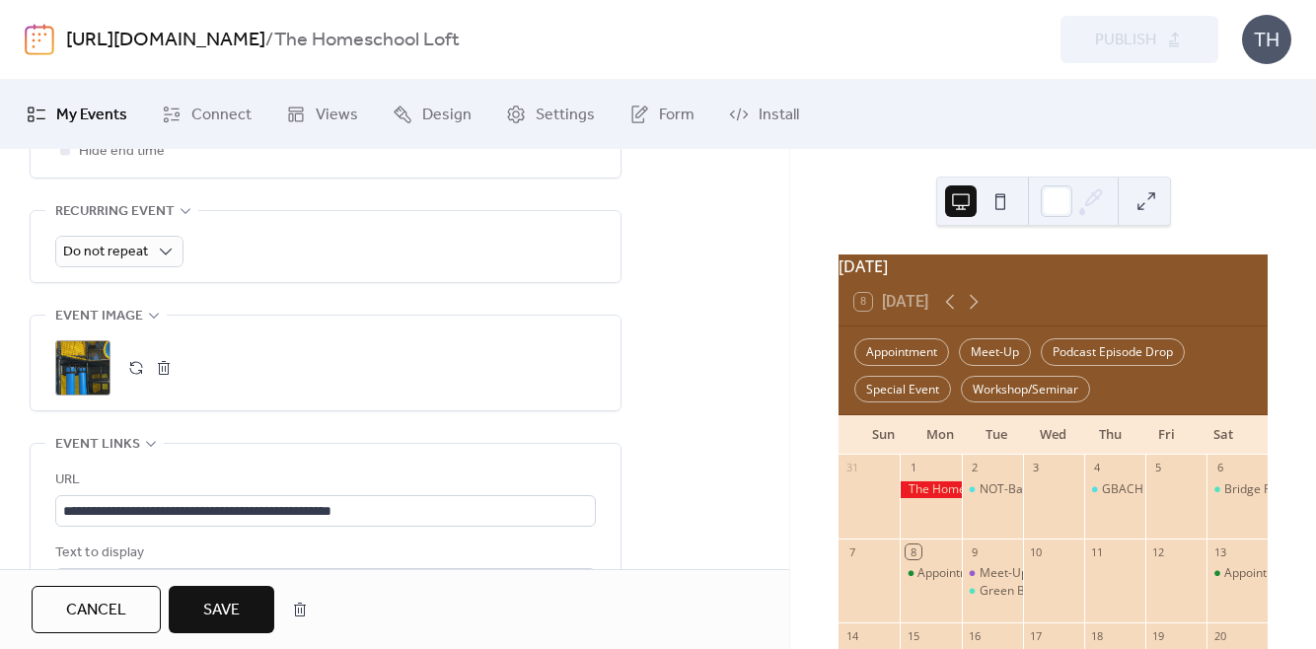
scroll to position [884, 0]
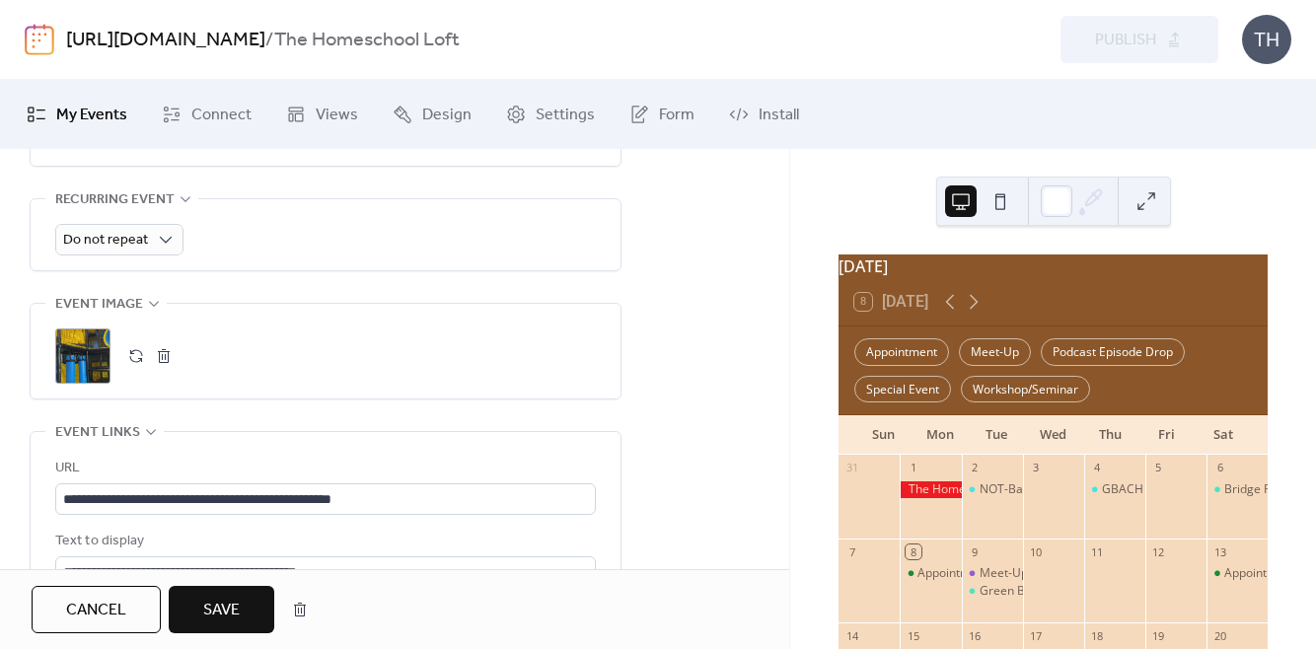
click at [168, 359] on button "button" at bounding box center [164, 356] width 28 height 28
click at [134, 361] on button "button" at bounding box center [136, 356] width 28 height 28
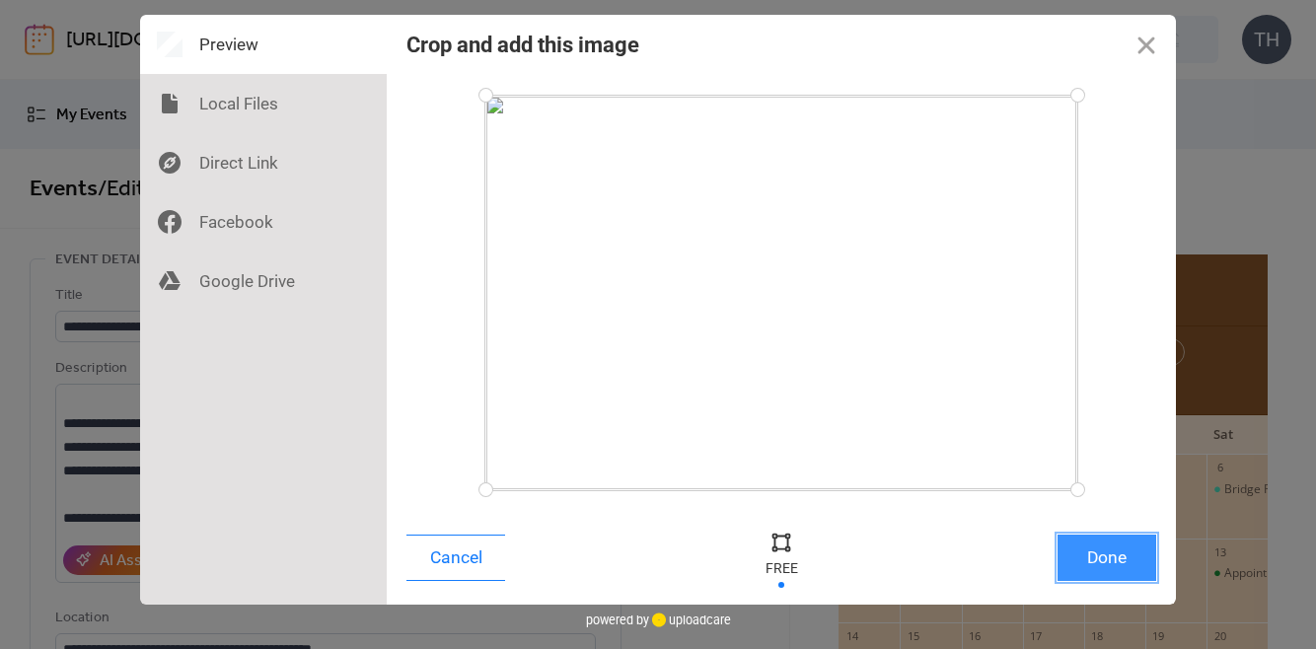
click at [1116, 544] on button "Done" at bounding box center [1106, 558] width 99 height 46
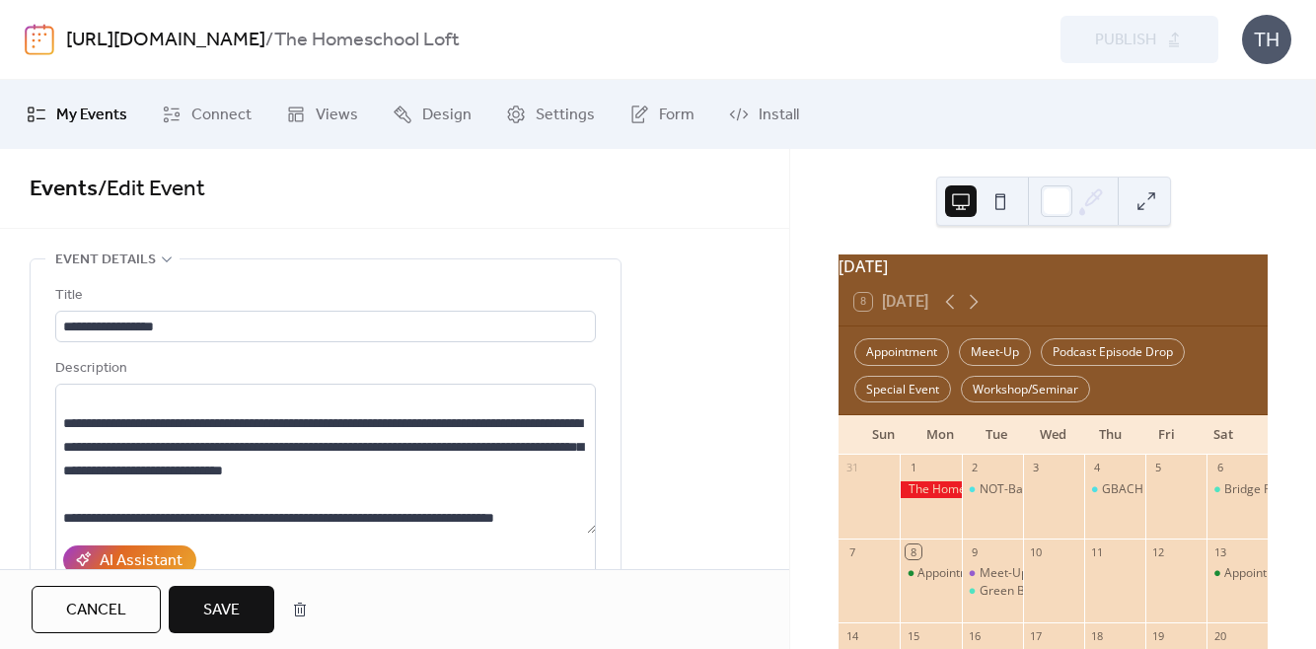
scroll to position [881, 0]
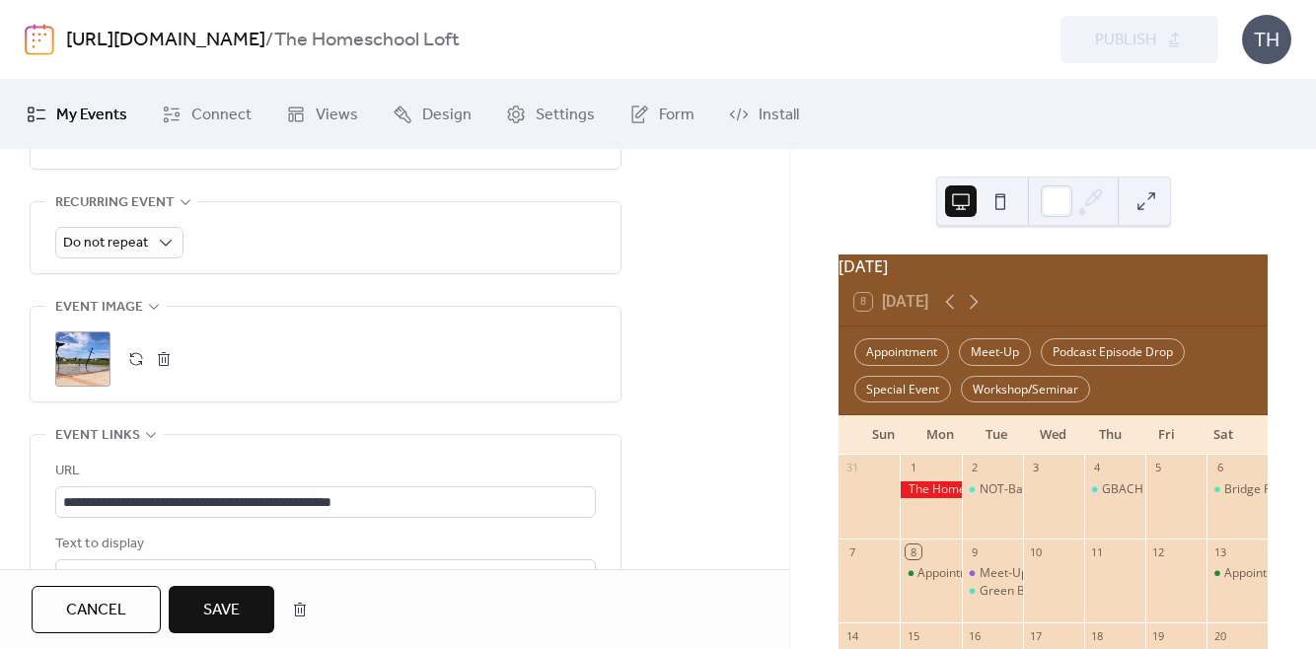
click at [232, 614] on span "Save" at bounding box center [221, 611] width 36 height 24
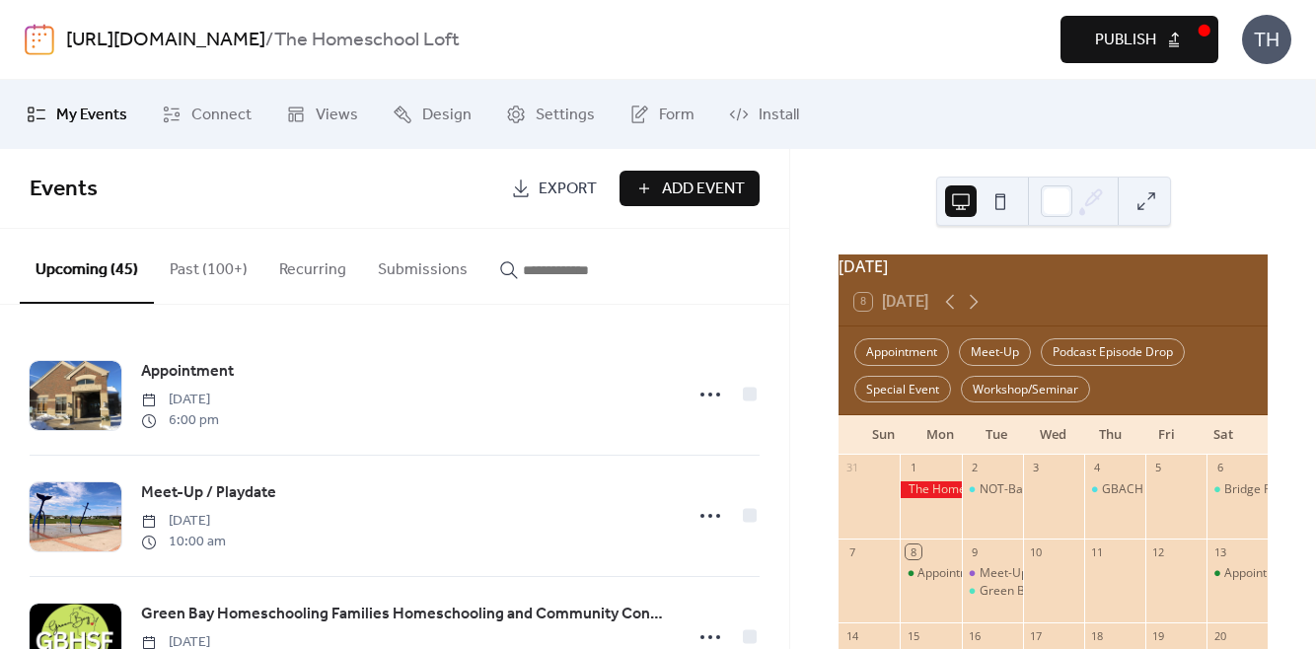
click at [1140, 36] on span "Publish" at bounding box center [1125, 41] width 61 height 24
